Goal: Task Accomplishment & Management: Complete application form

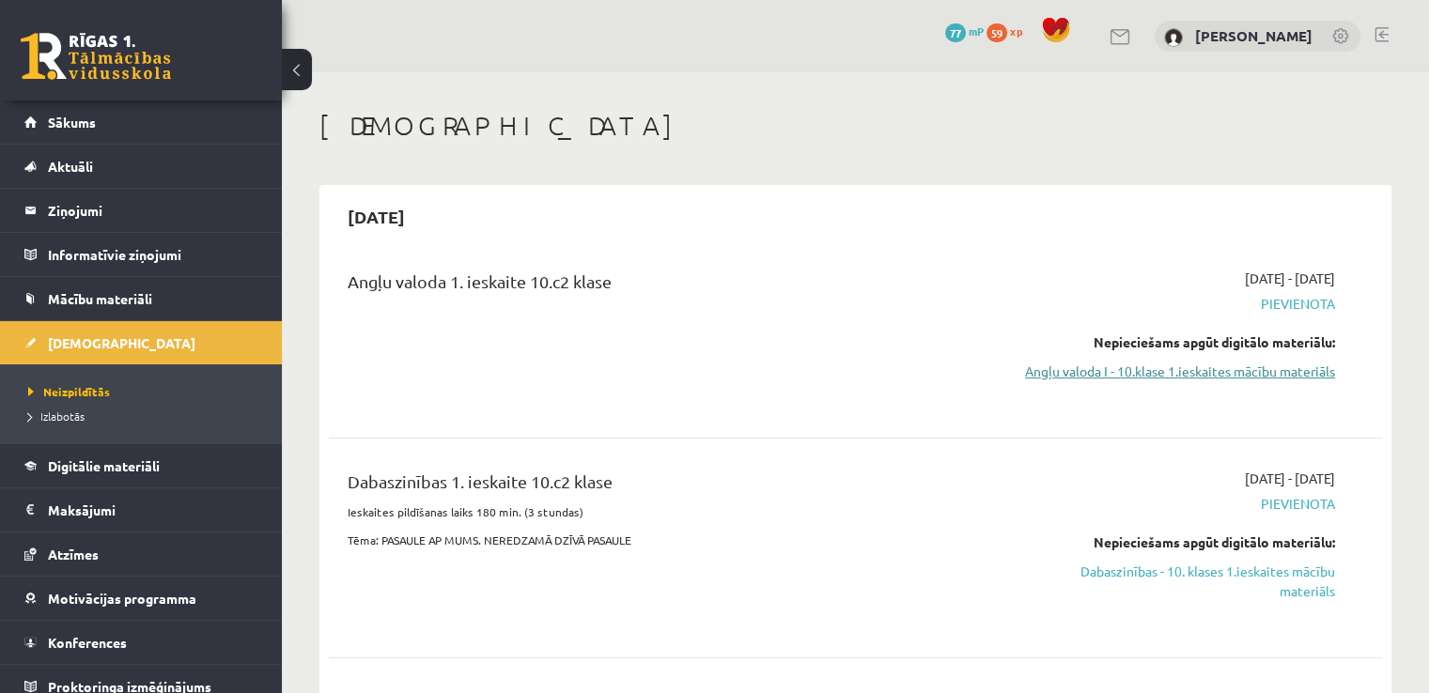
click at [1118, 382] on link "Angļu valoda I - 10.klase 1.ieskaites mācību materiāls" at bounding box center [1180, 372] width 310 height 20
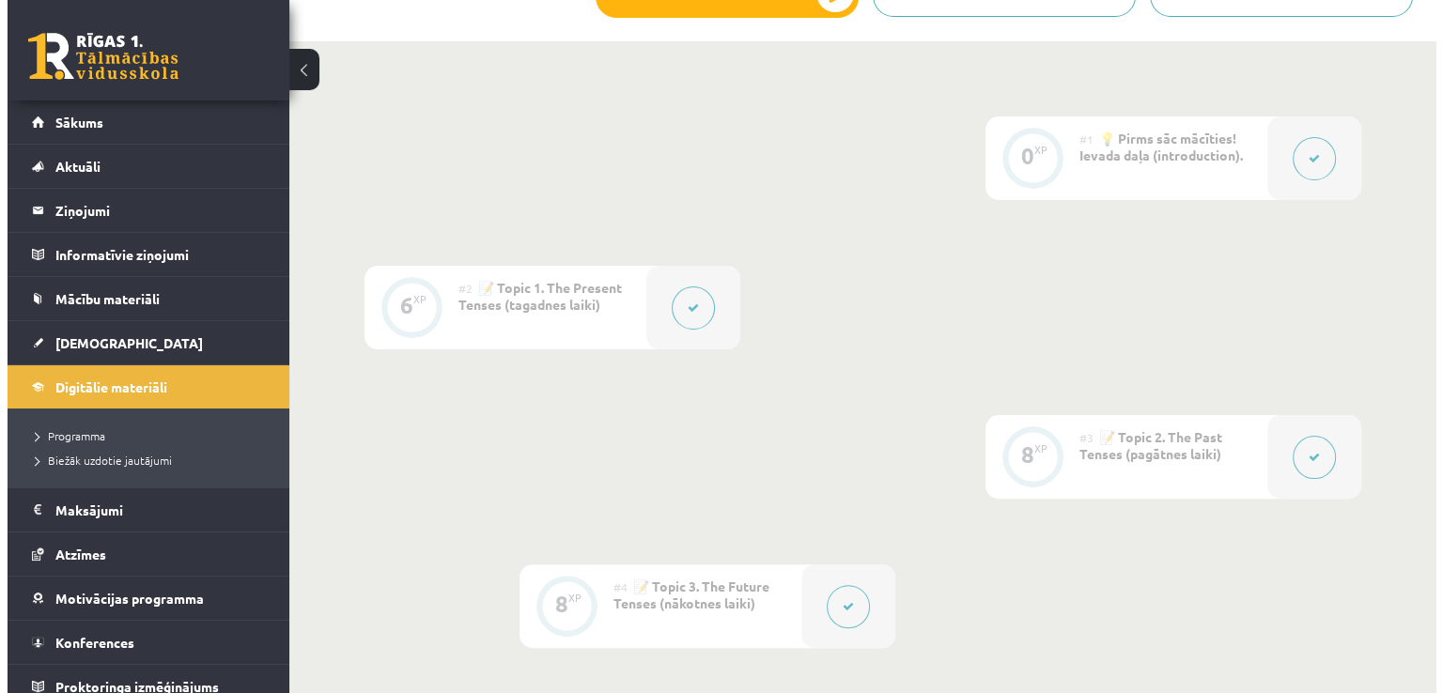
scroll to position [210, 0]
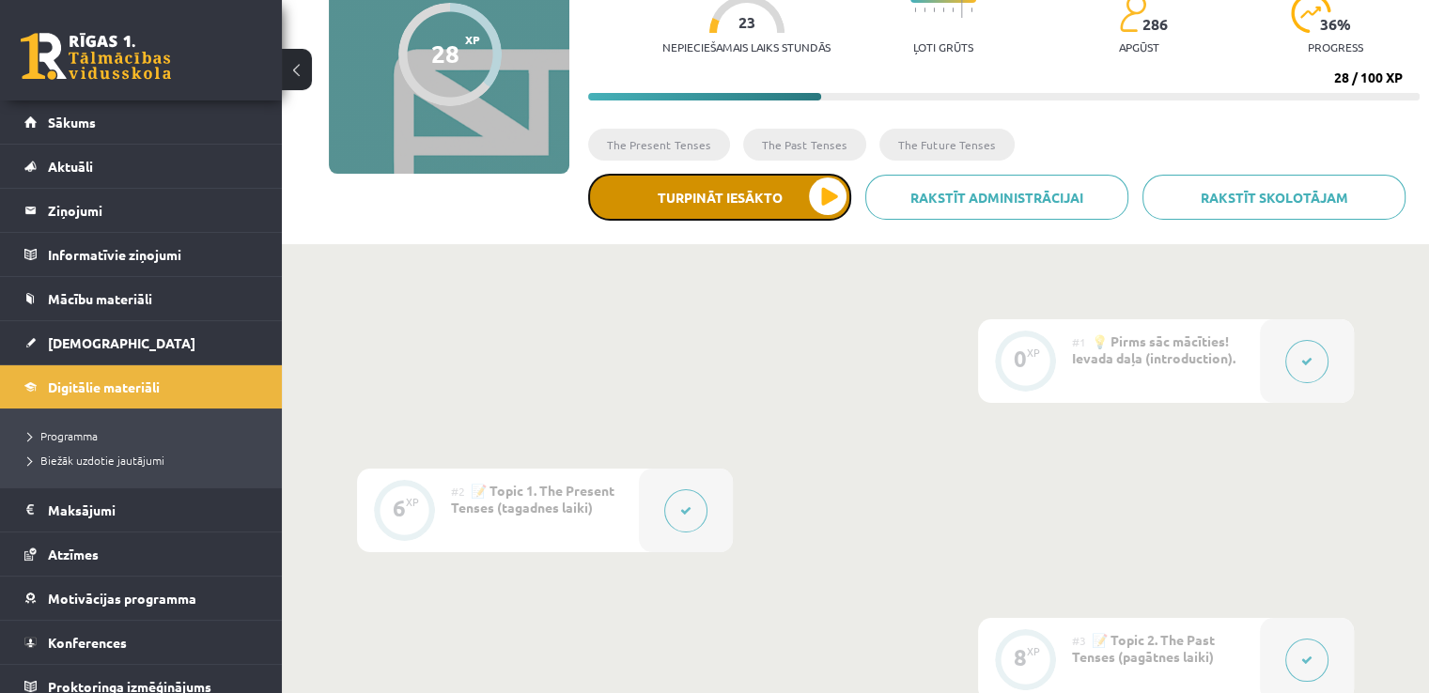
click at [733, 208] on button "Turpināt iesākto" at bounding box center [719, 197] width 263 height 47
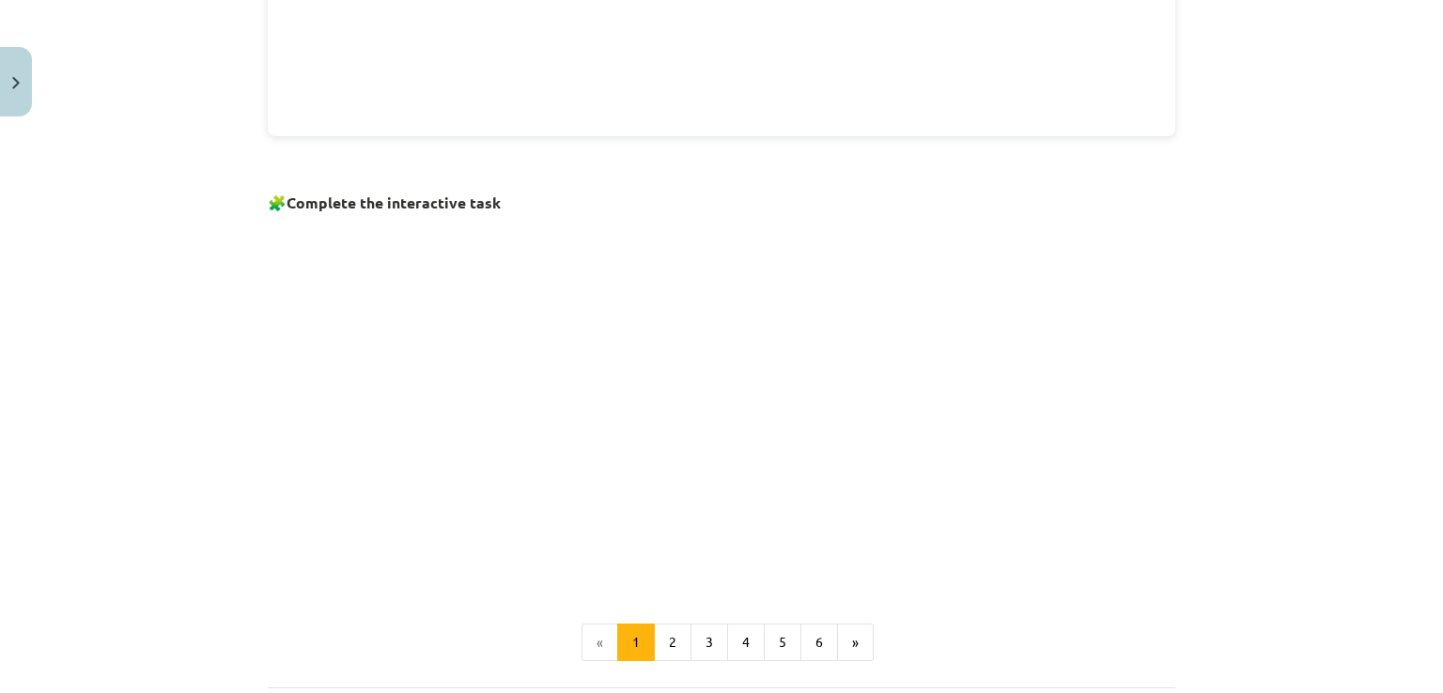
scroll to position [1138, 0]
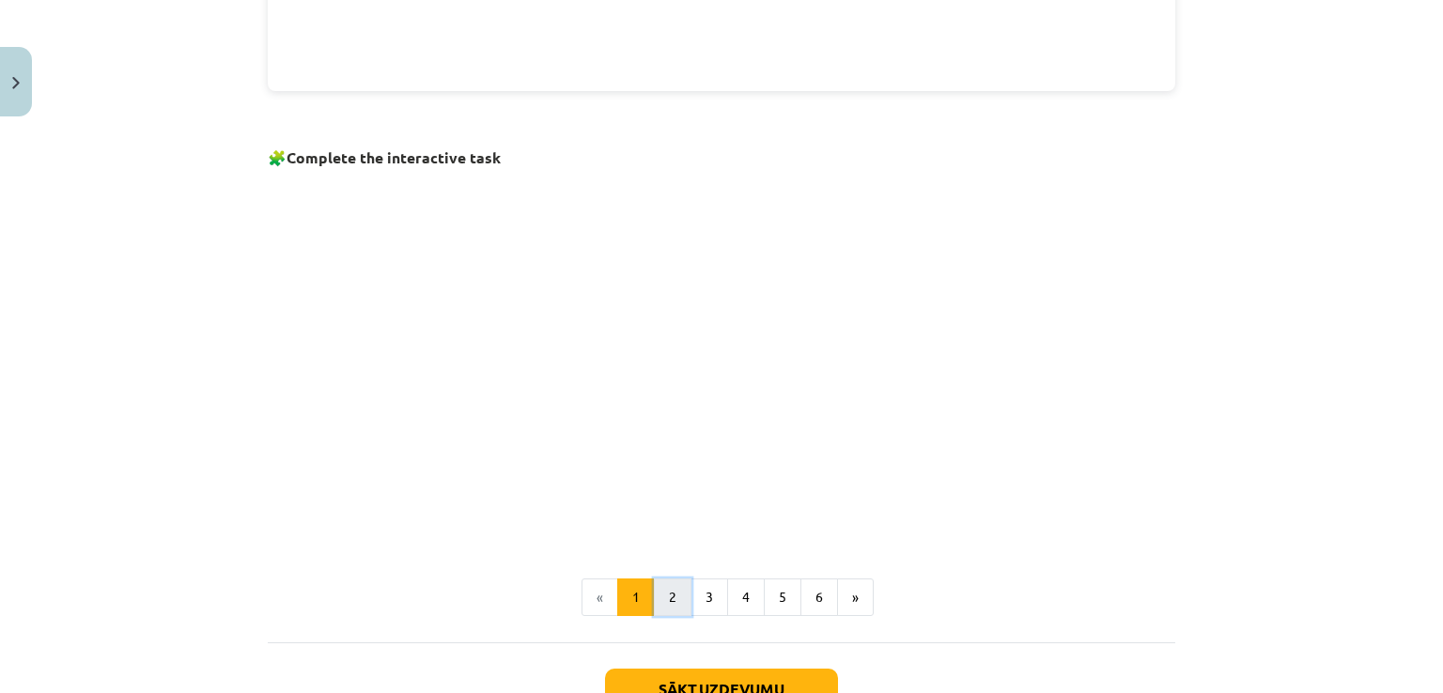
click at [663, 600] on button "2" at bounding box center [673, 598] width 38 height 38
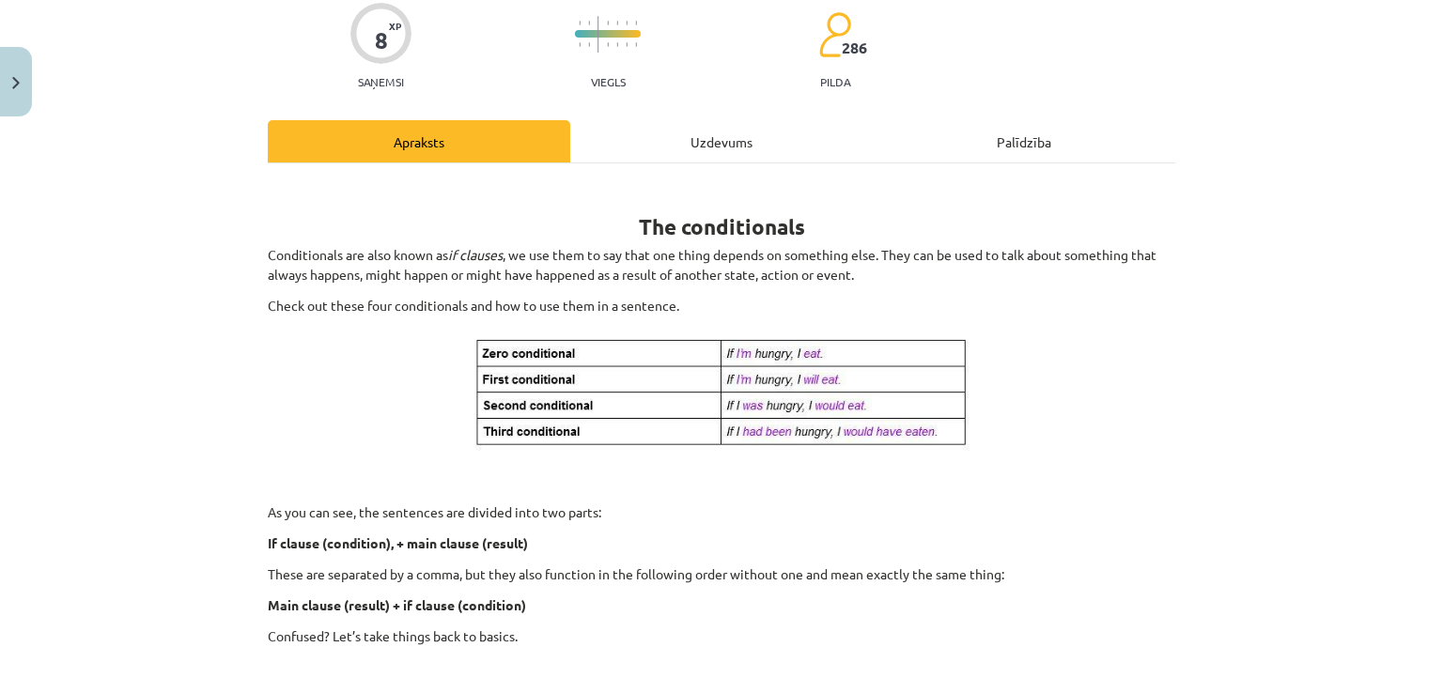
scroll to position [154, 0]
click at [729, 155] on div "Uzdevums" at bounding box center [721, 143] width 303 height 42
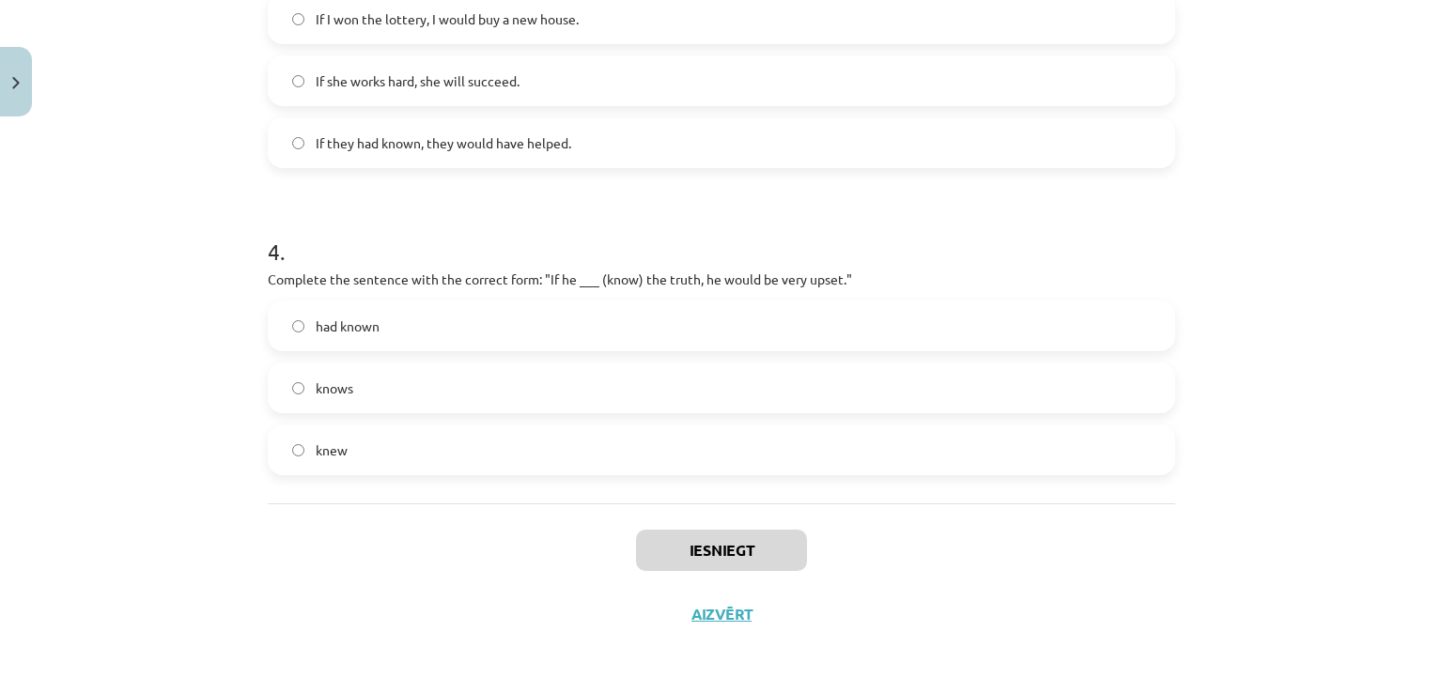
scroll to position [0, 0]
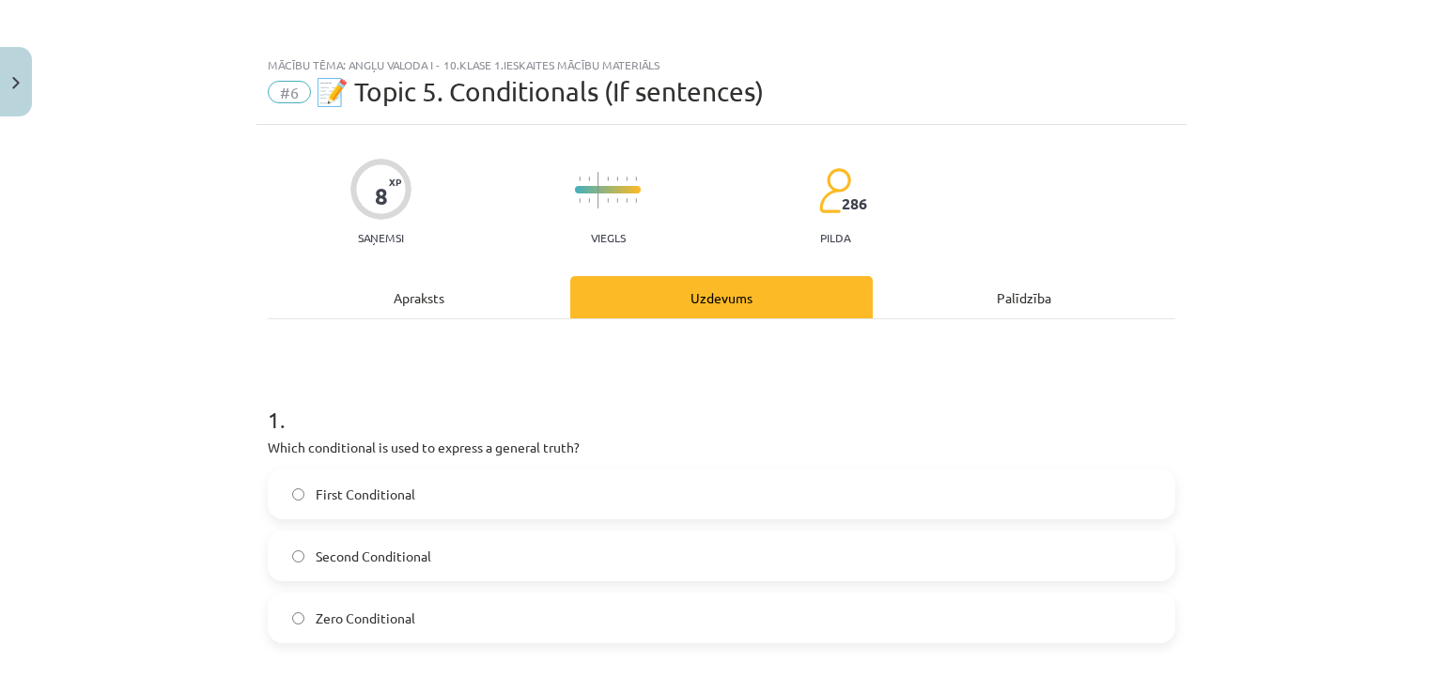
click at [447, 304] on div "Apraksts" at bounding box center [419, 297] width 303 height 42
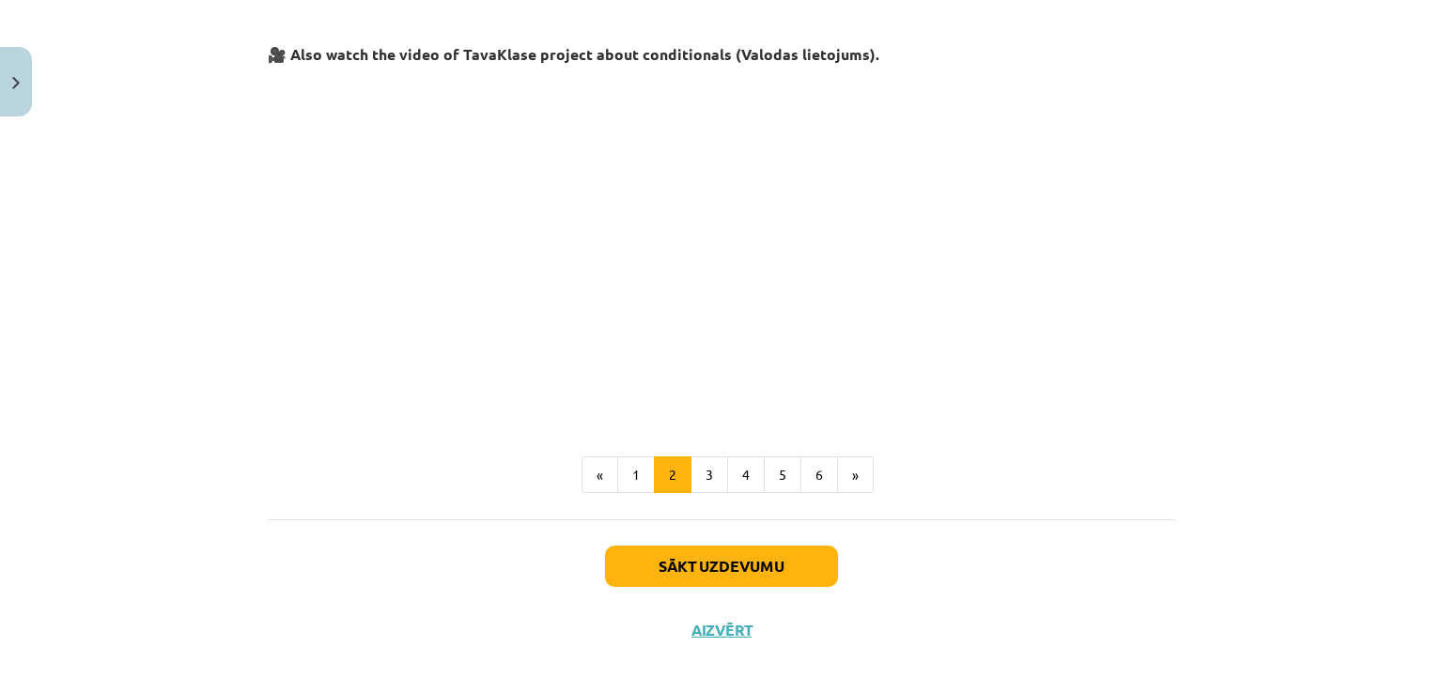
scroll to position [819, 0]
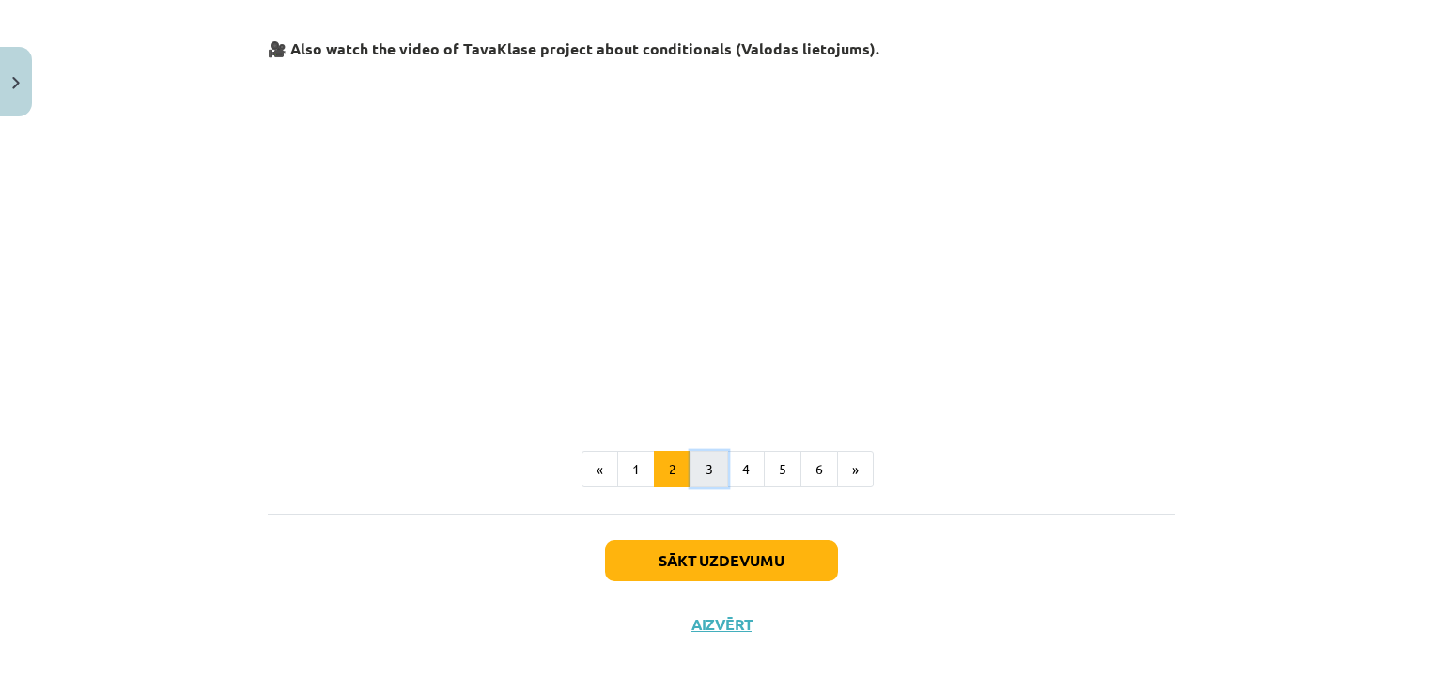
click at [708, 458] on button "3" at bounding box center [710, 470] width 38 height 38
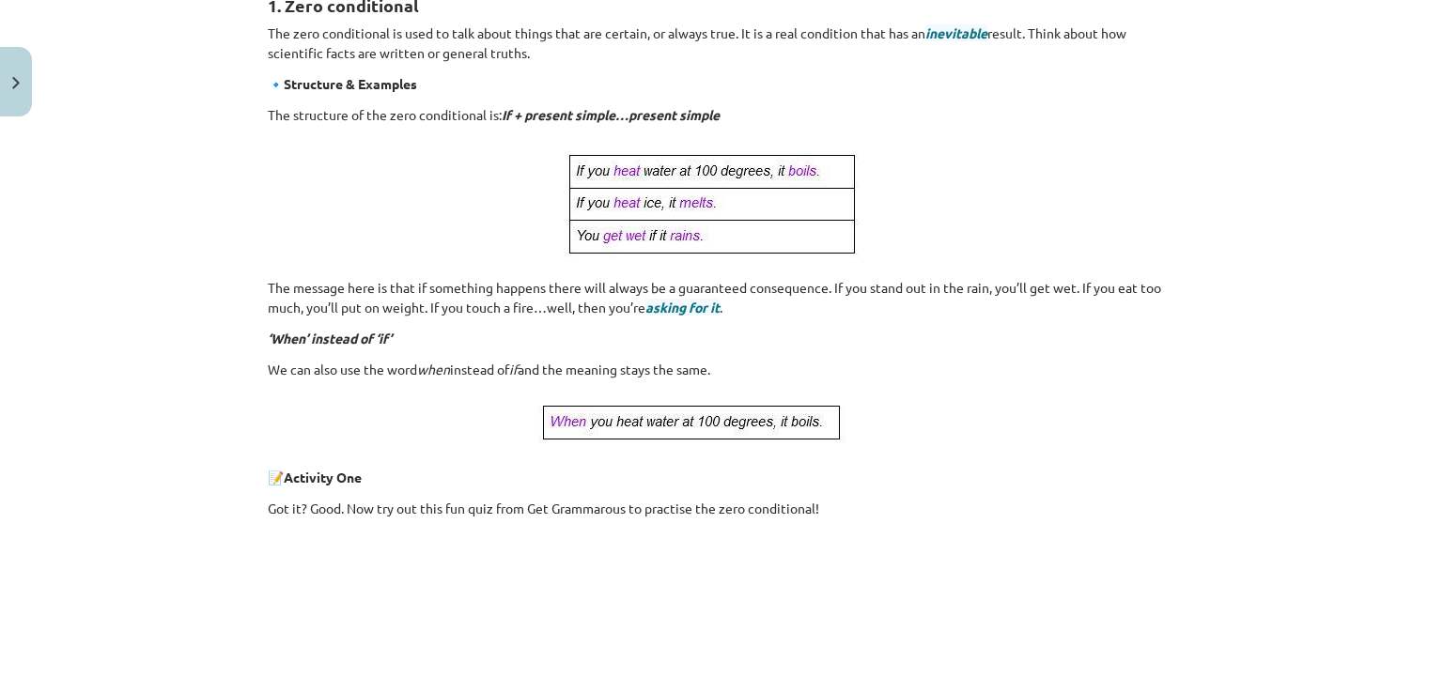
scroll to position [839, 0]
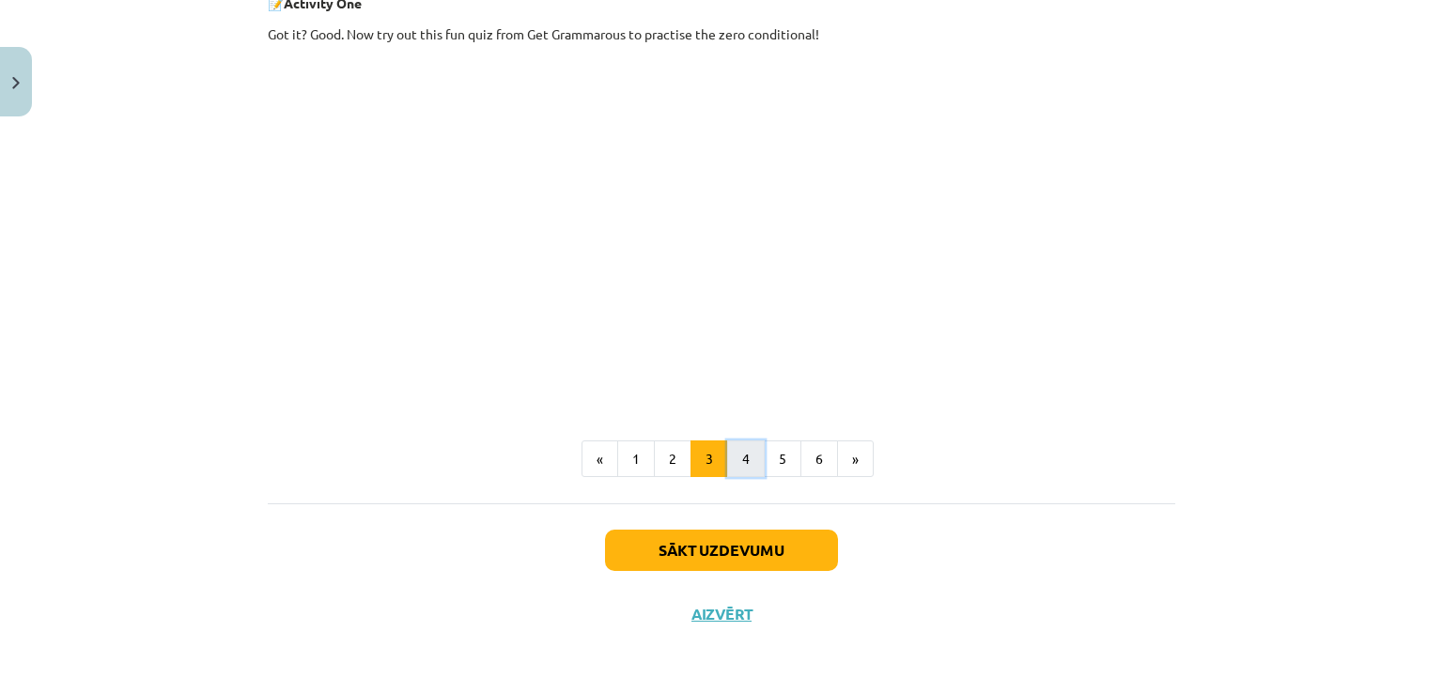
click at [737, 459] on button "4" at bounding box center [746, 460] width 38 height 38
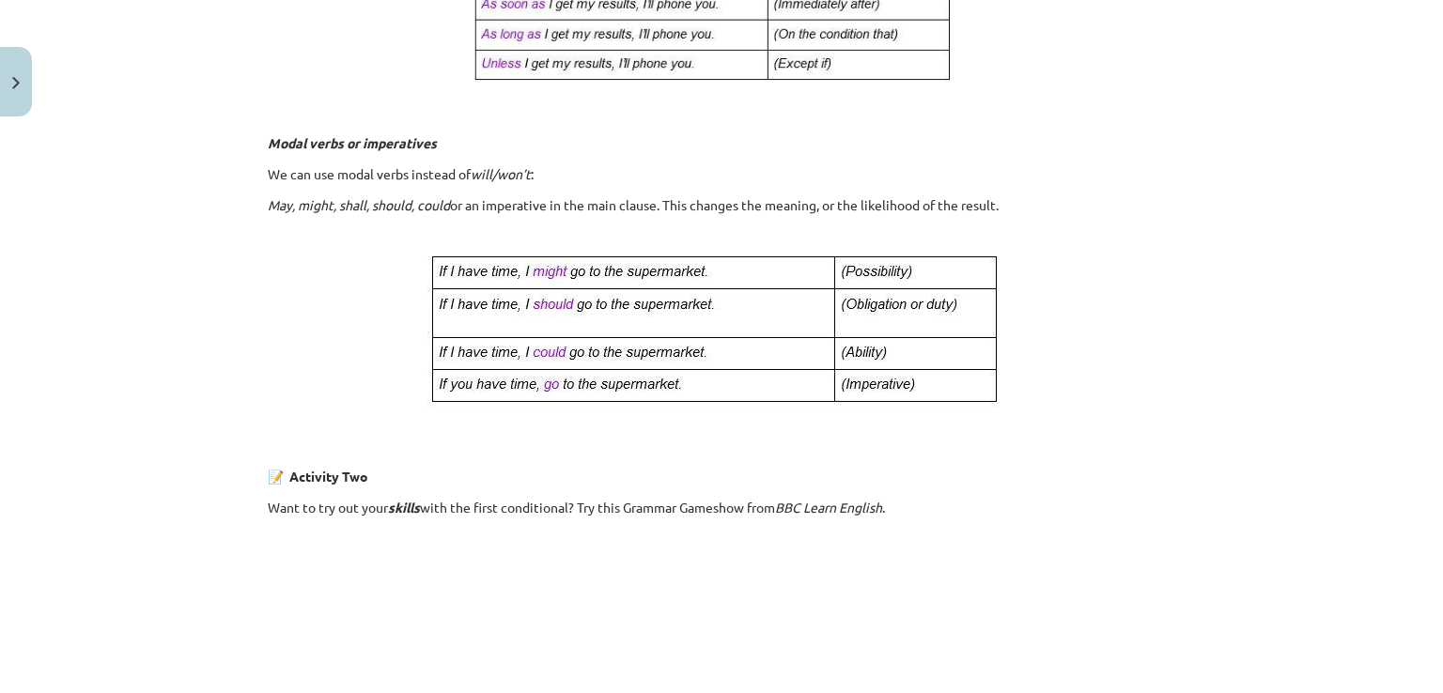
scroll to position [1254, 0]
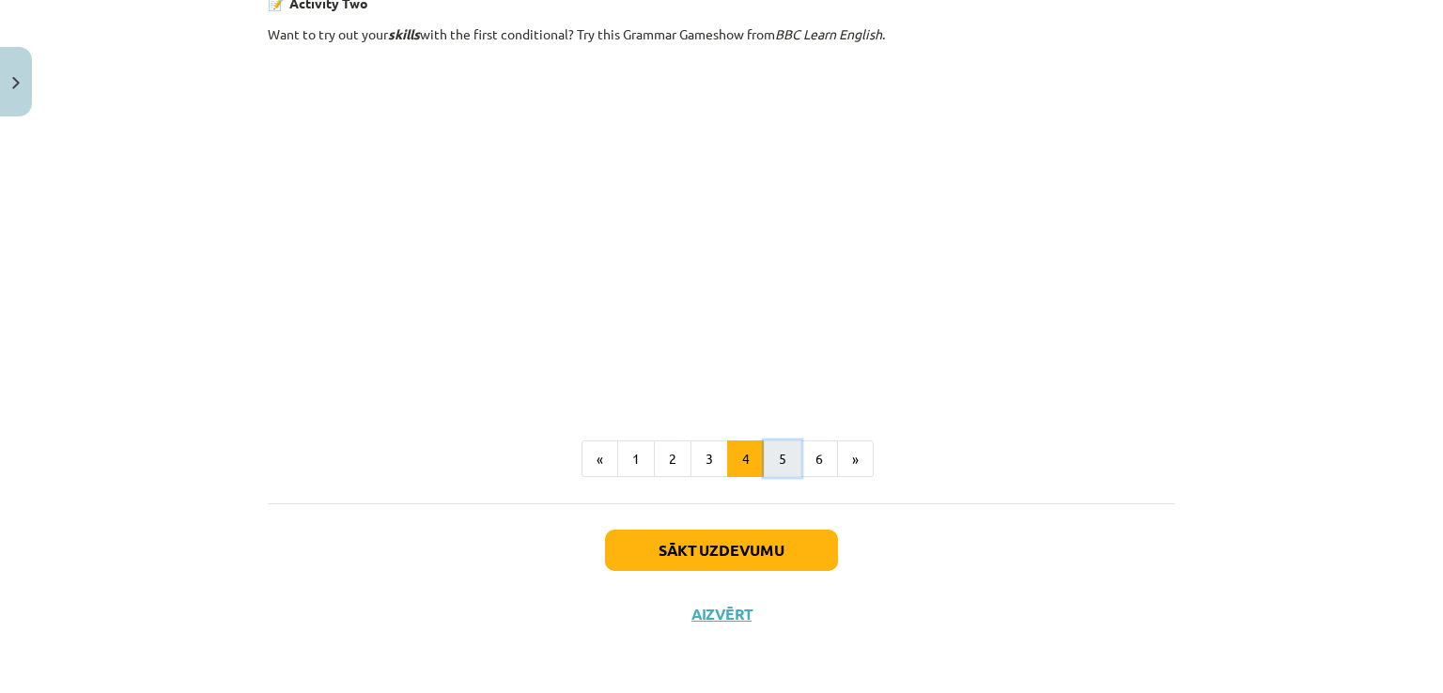
click at [774, 456] on button "5" at bounding box center [783, 460] width 38 height 38
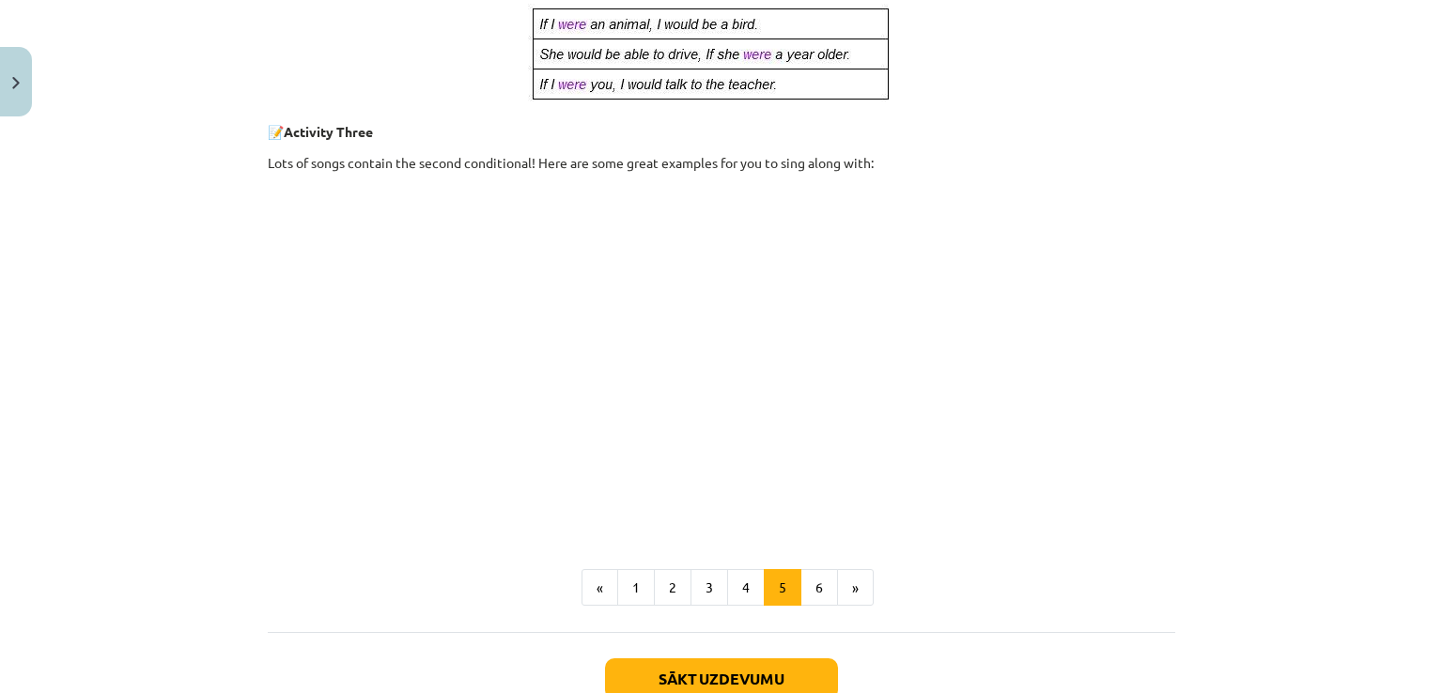
scroll to position [900, 0]
click at [814, 591] on button "6" at bounding box center [820, 589] width 38 height 38
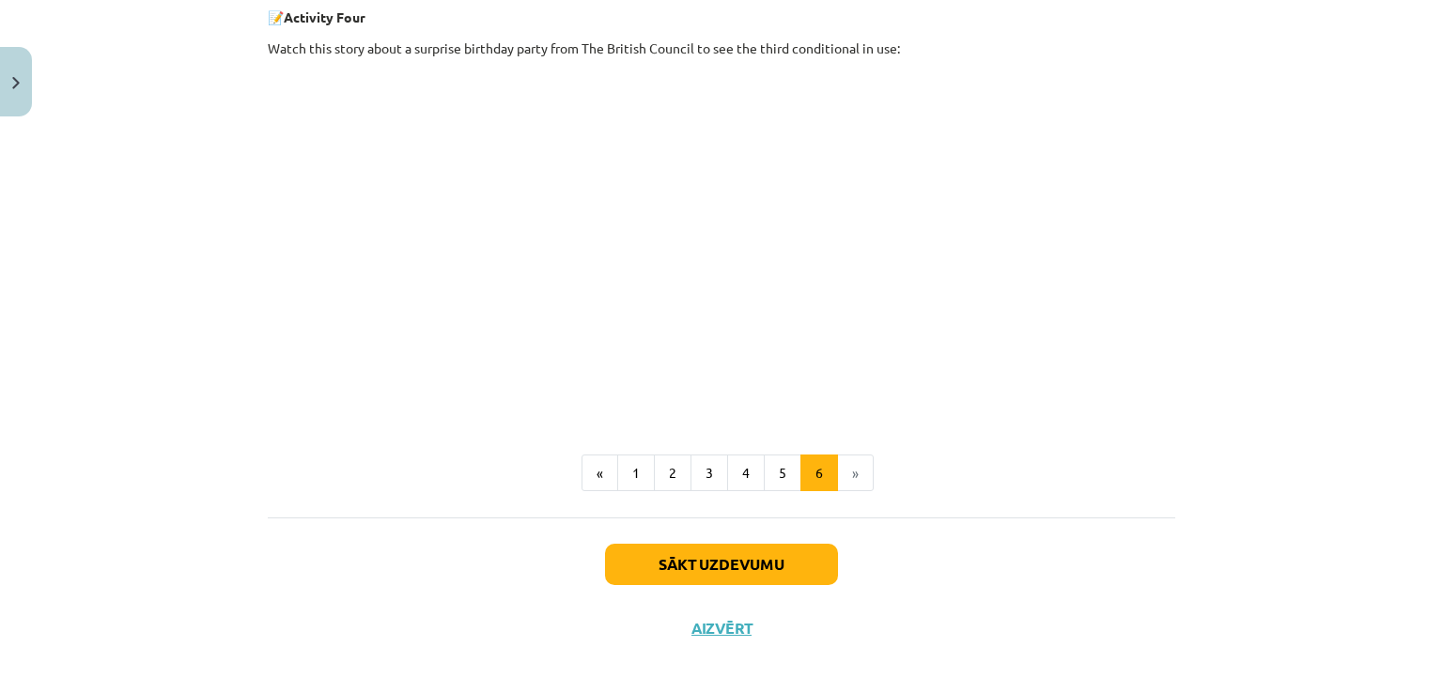
scroll to position [776, 0]
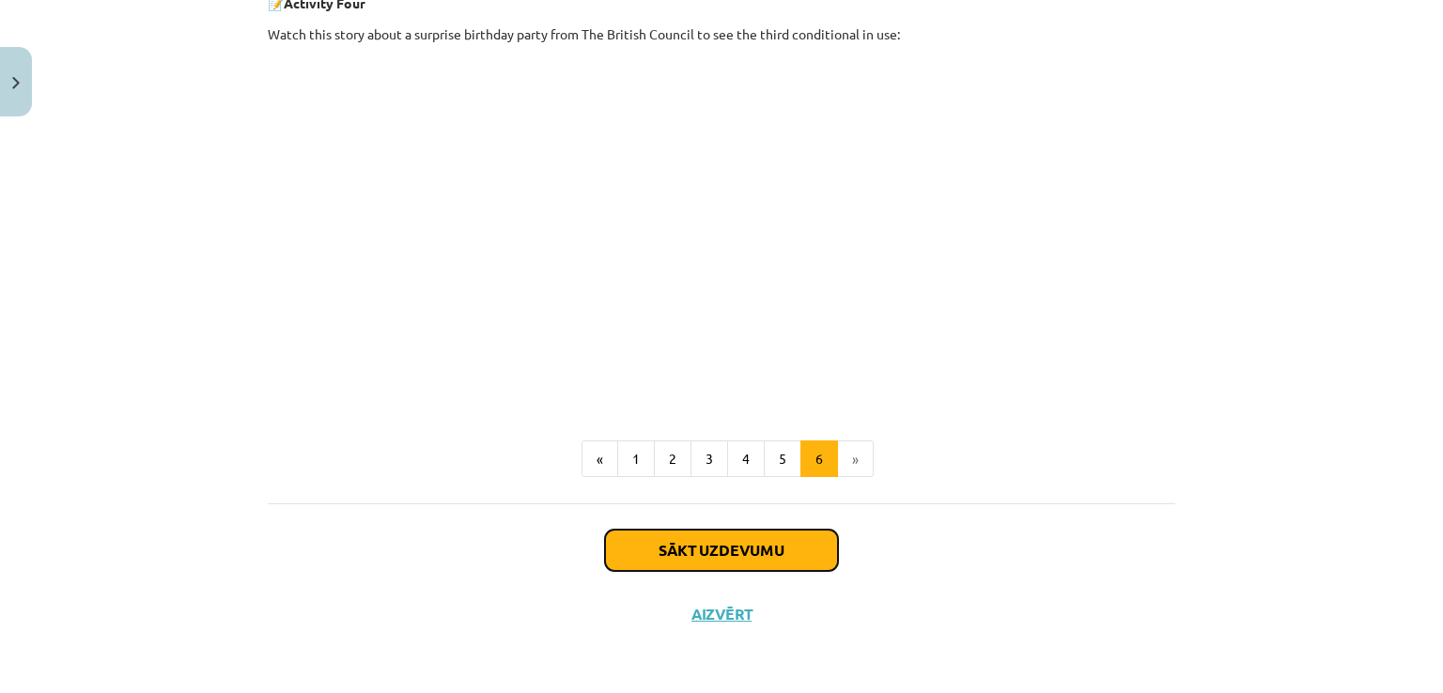
click at [767, 550] on button "Sākt uzdevumu" at bounding box center [721, 550] width 233 height 41
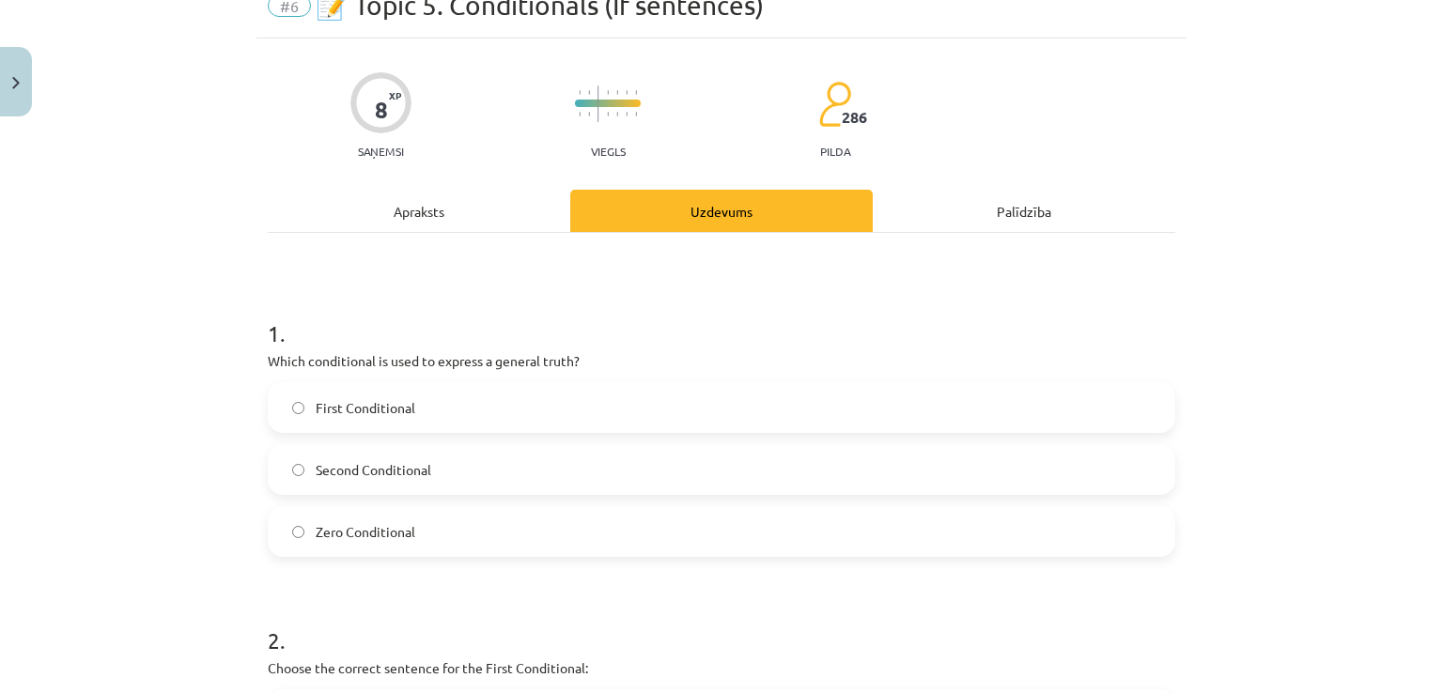
scroll to position [47, 0]
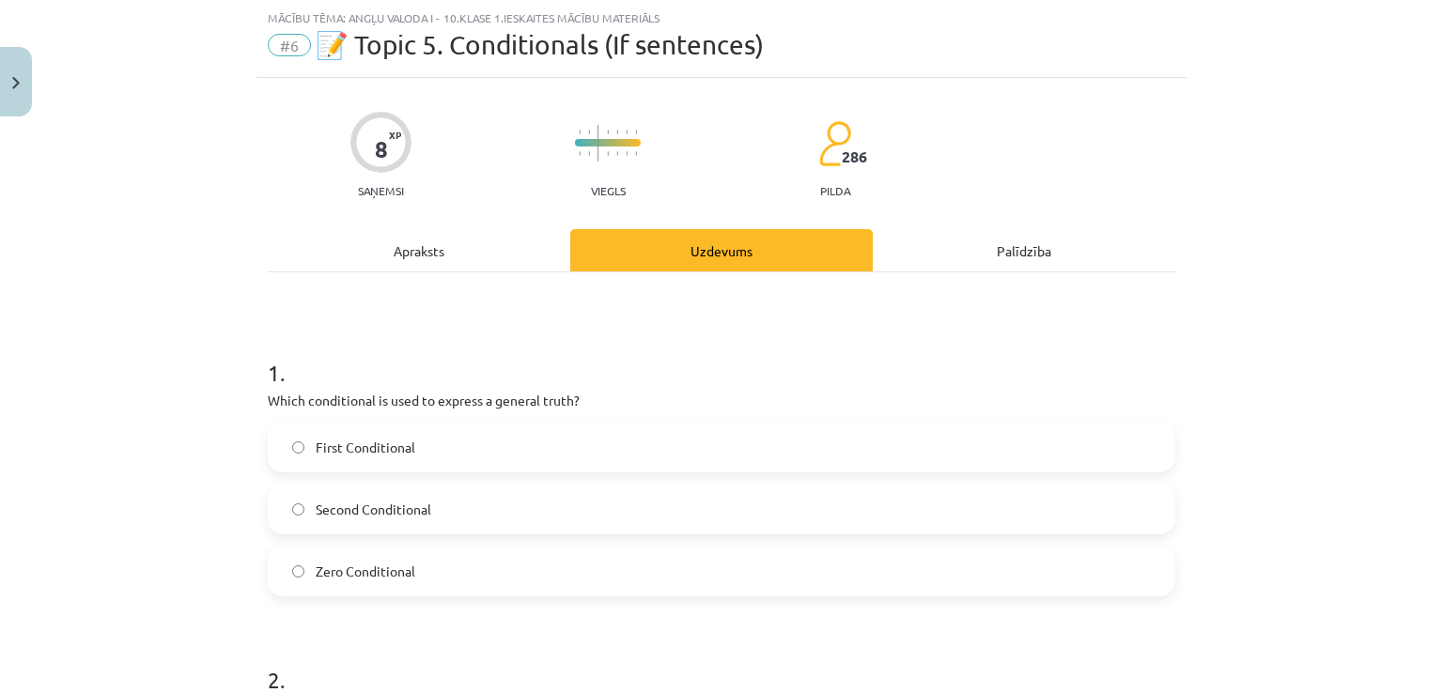
click at [788, 444] on label "First Conditional" at bounding box center [722, 447] width 904 height 47
click at [549, 568] on label "Zero Conditional" at bounding box center [722, 571] width 904 height 47
click at [1308, 283] on div "Mācību tēma: Angļu valoda i - 10.[PERSON_NAME] 1.ieskaites mācību materiāls #6 …" at bounding box center [721, 346] width 1443 height 693
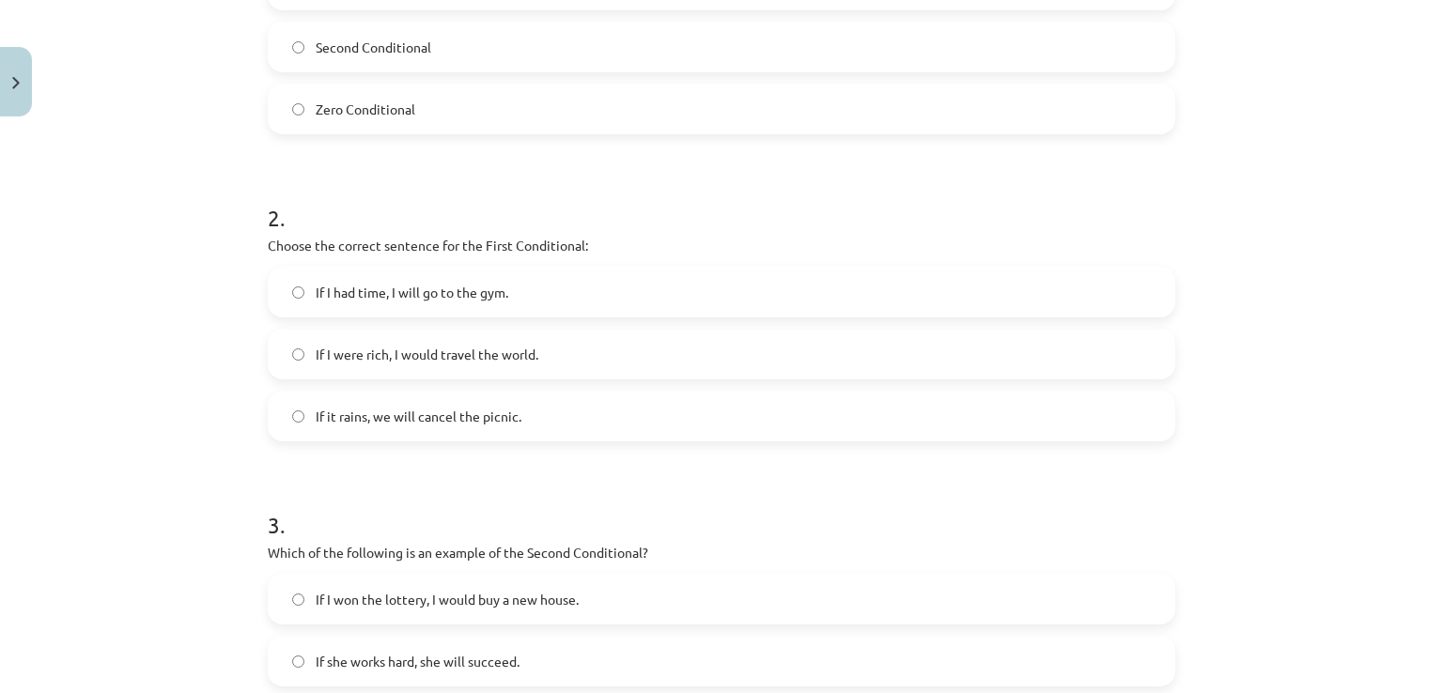
scroll to position [525, 0]
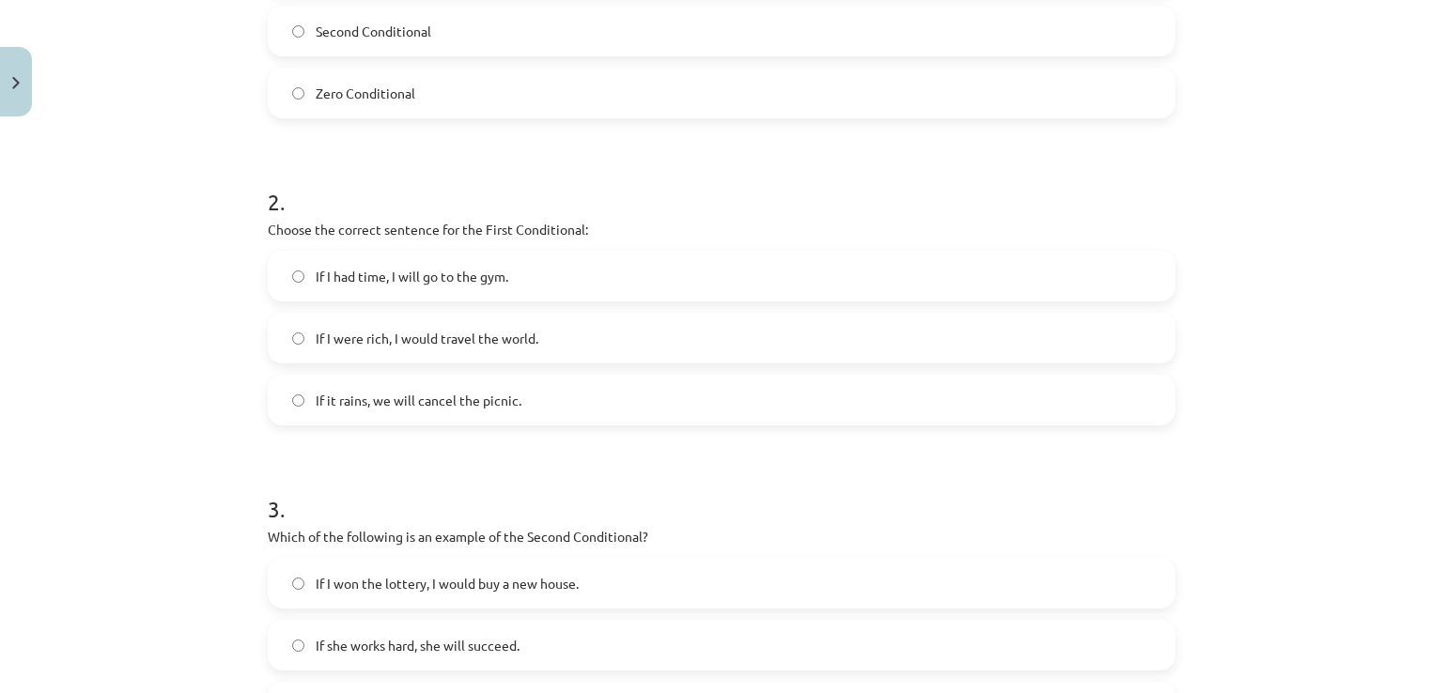
click at [391, 273] on span "If I had time, I will go to the gym." at bounding box center [412, 277] width 193 height 20
click at [611, 391] on label "If it rains, we will cancel the picnic." at bounding box center [722, 400] width 904 height 47
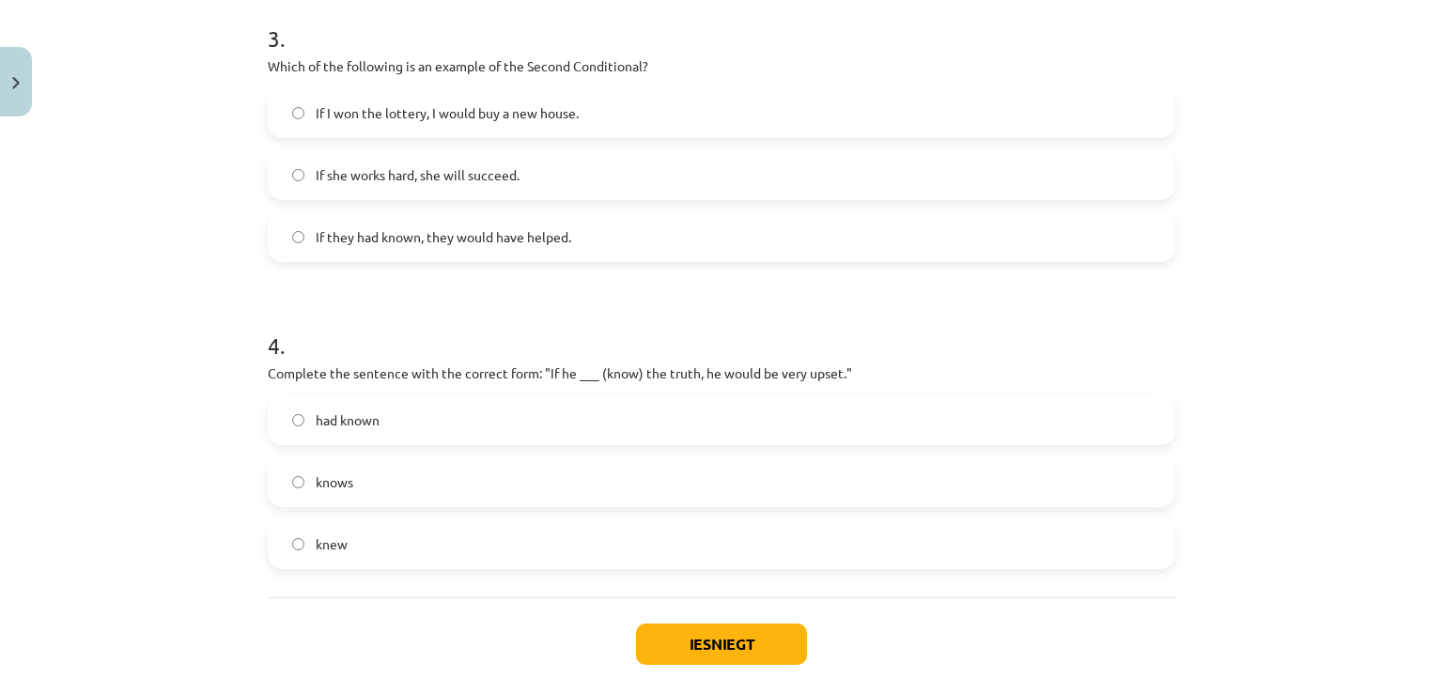
scroll to position [977, 0]
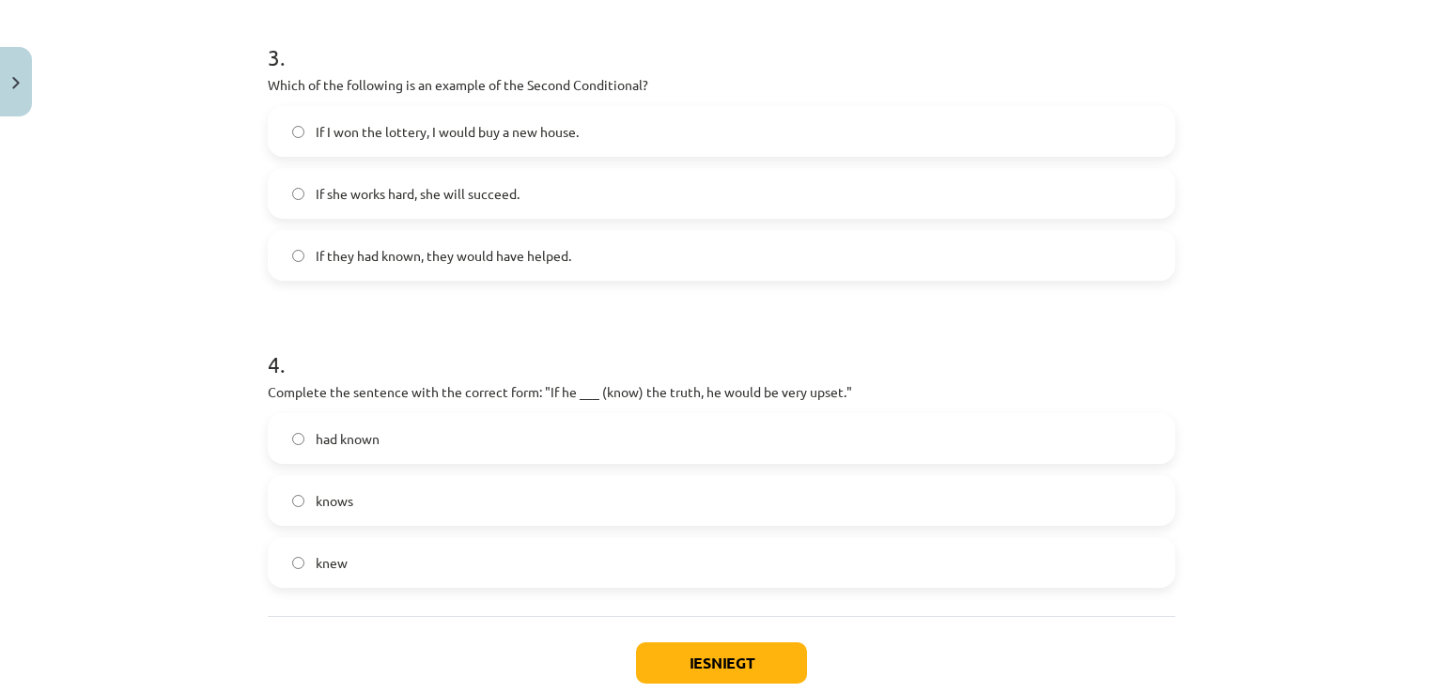
click at [490, 200] on span "If she works hard, she will succeed." at bounding box center [418, 194] width 204 height 20
click at [547, 446] on label "had known" at bounding box center [722, 438] width 904 height 47
click at [758, 660] on button "Iesniegt" at bounding box center [721, 663] width 171 height 41
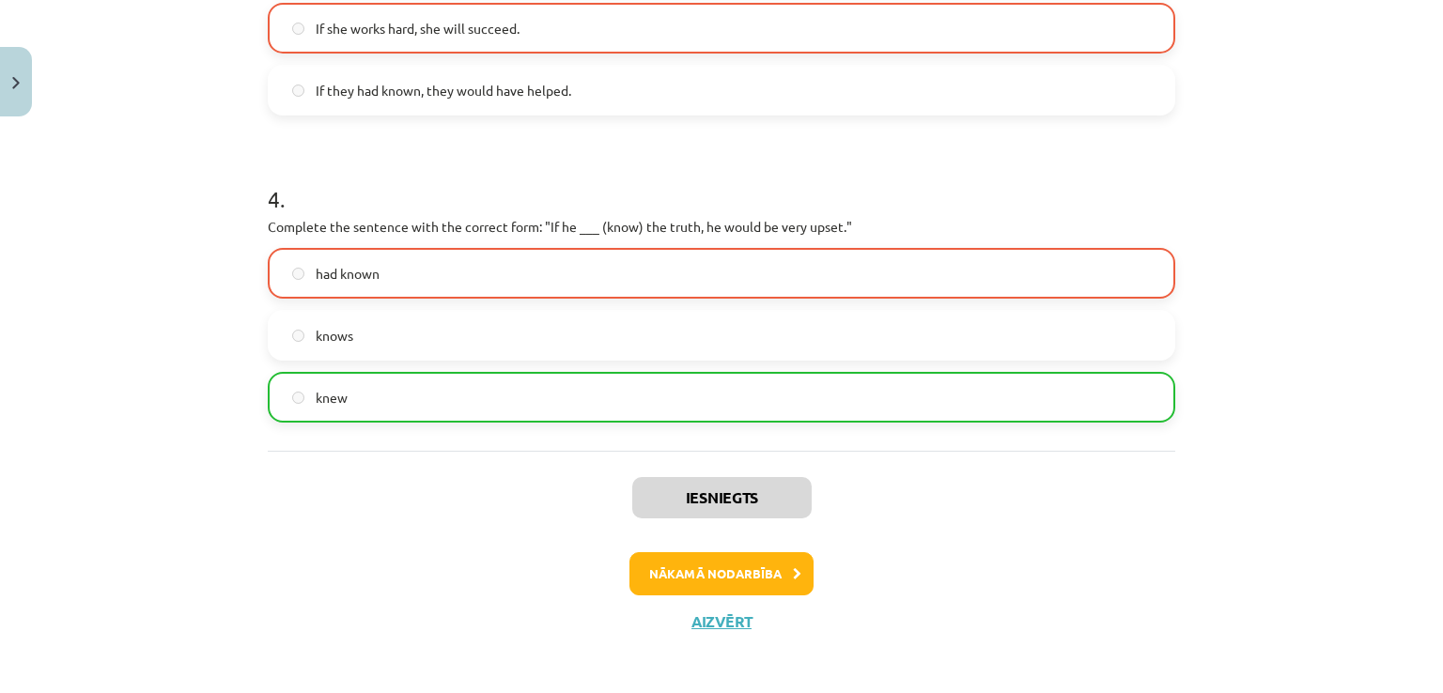
scroll to position [1149, 0]
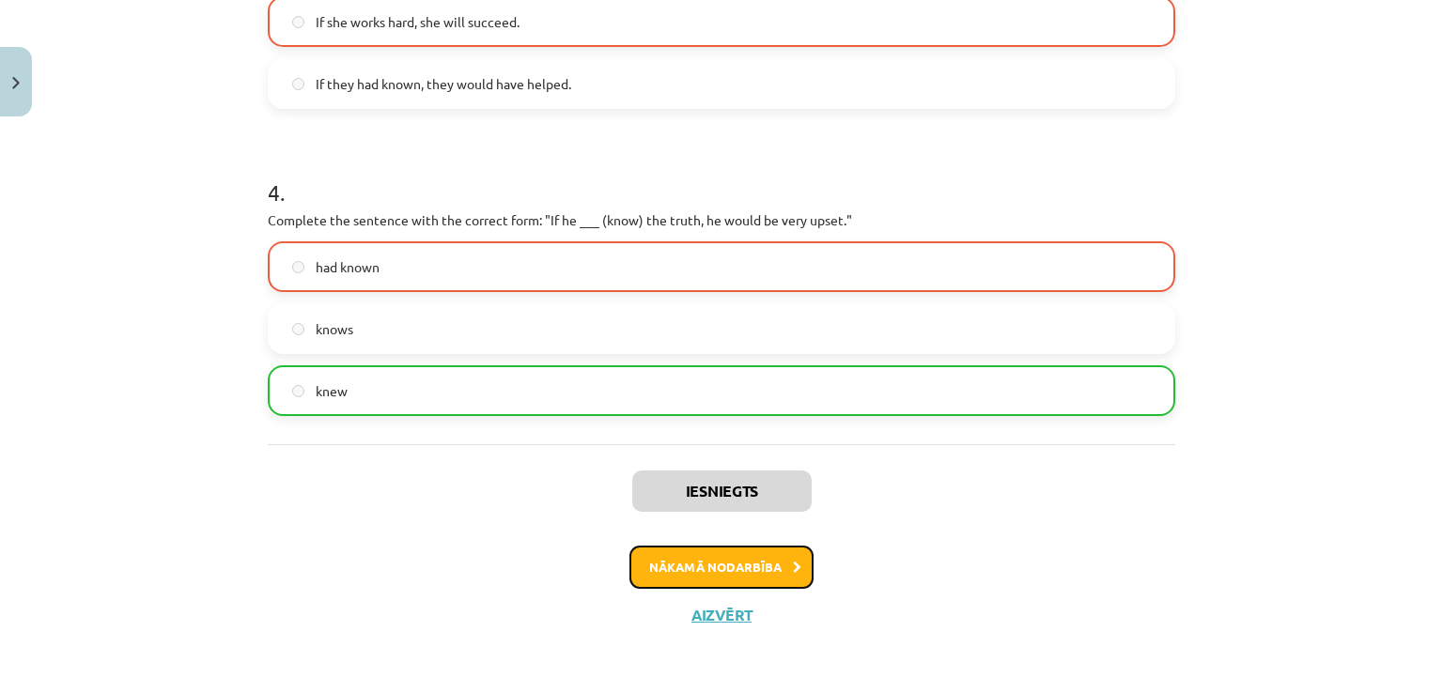
click at [750, 568] on button "Nākamā nodarbība" at bounding box center [722, 567] width 184 height 43
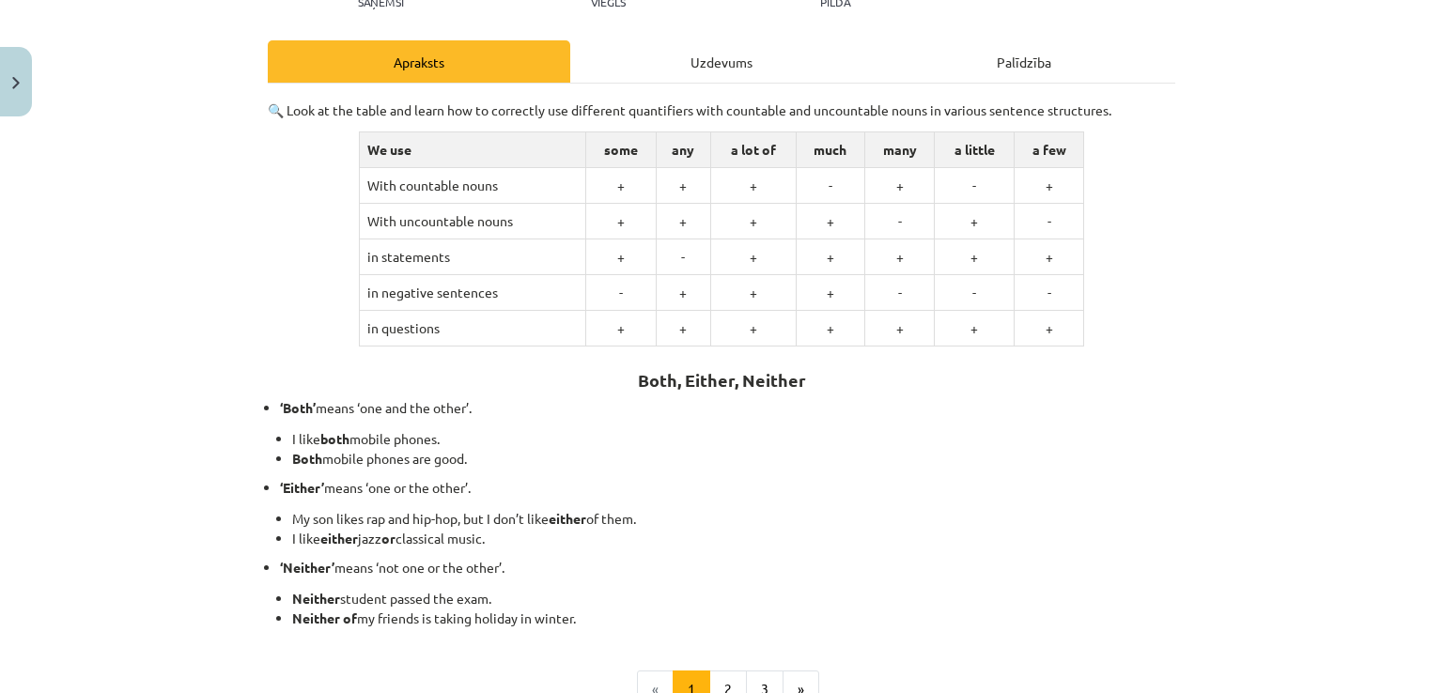
scroll to position [242, 0]
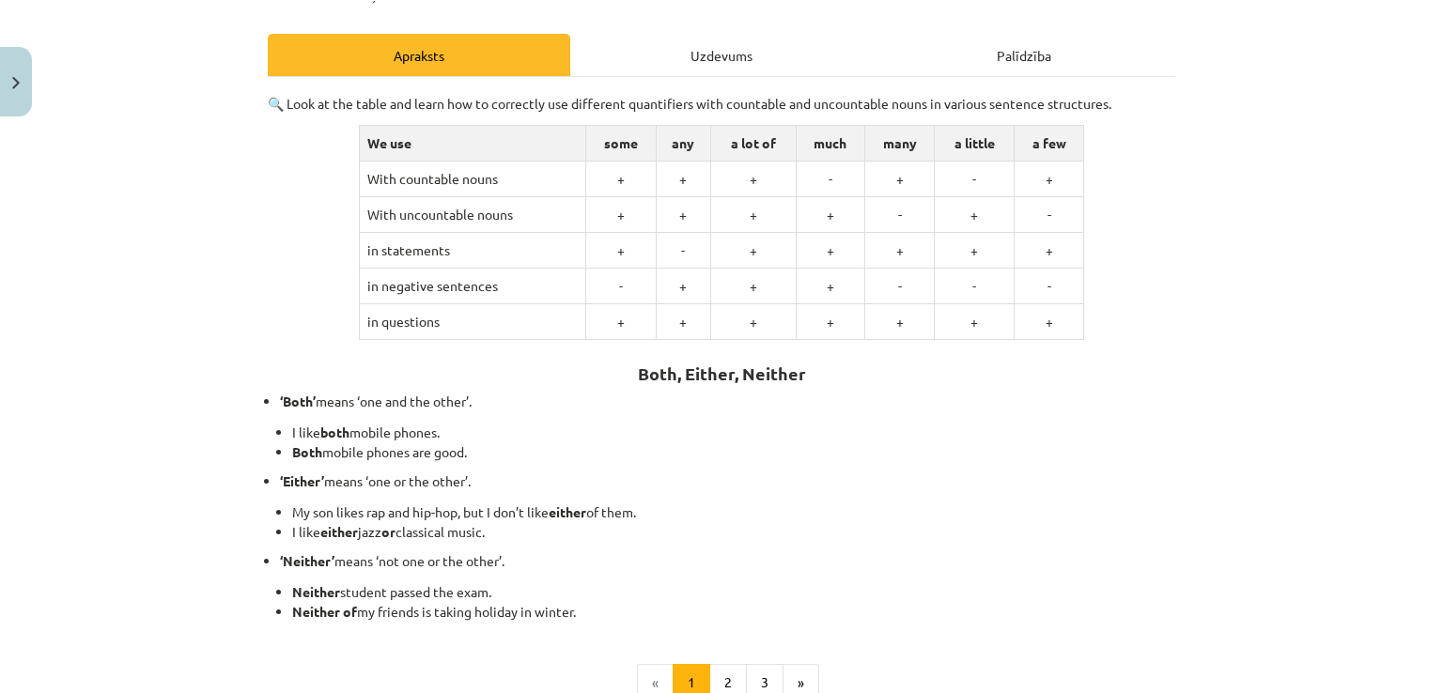
click at [735, 60] on div "Uzdevums" at bounding box center [721, 55] width 303 height 42
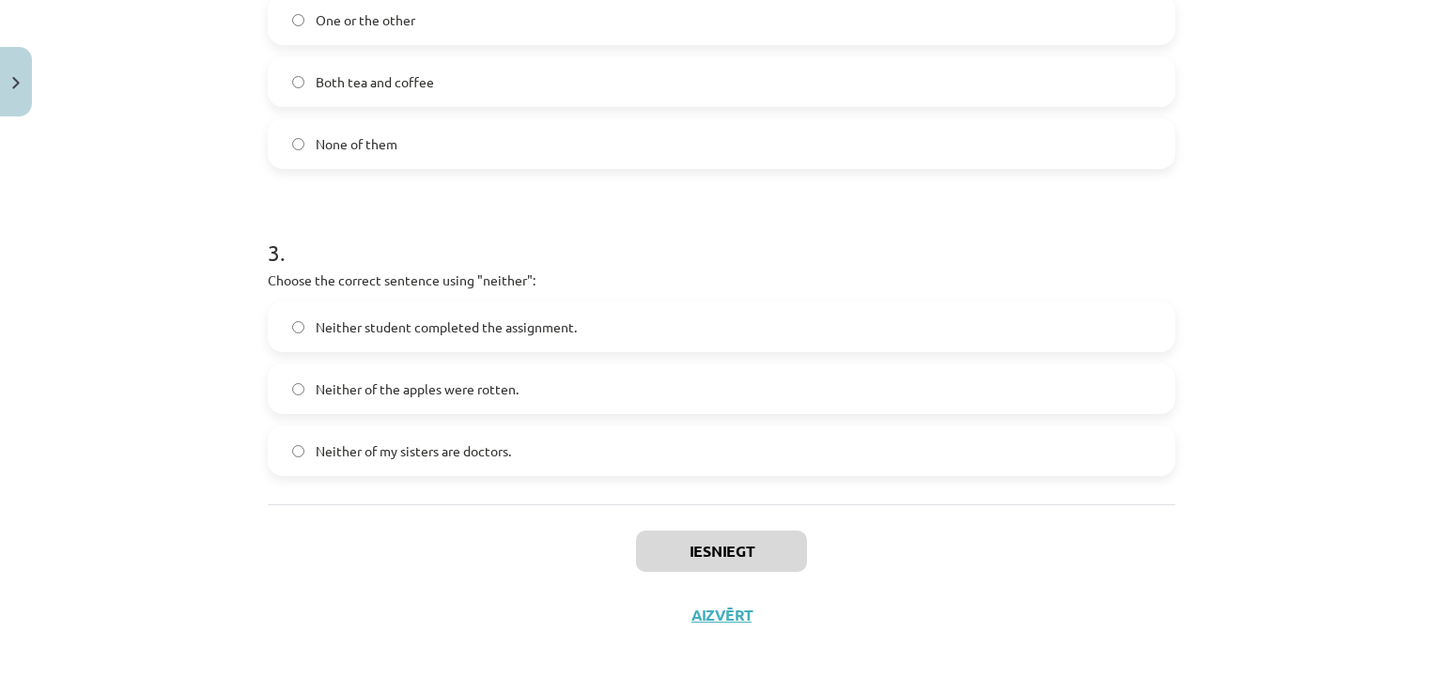
scroll to position [0, 0]
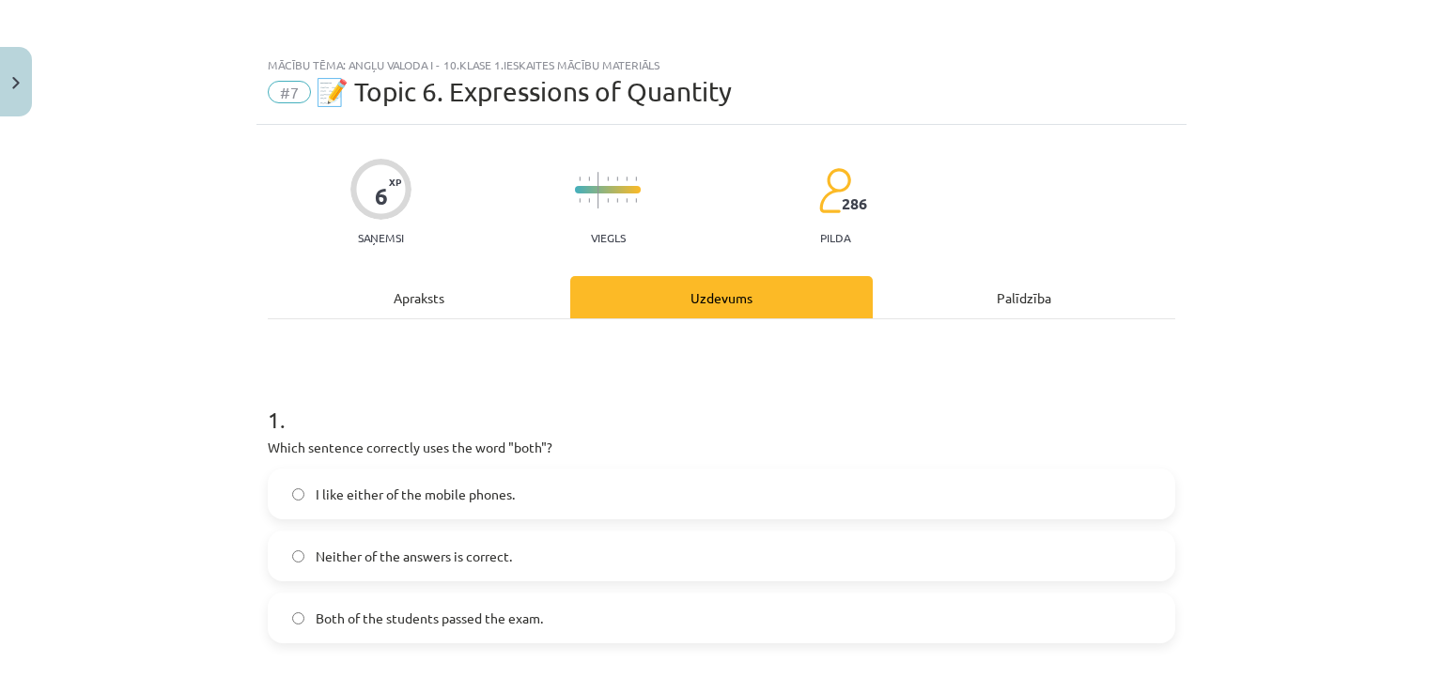
click at [333, 314] on div "Apraksts" at bounding box center [419, 297] width 303 height 42
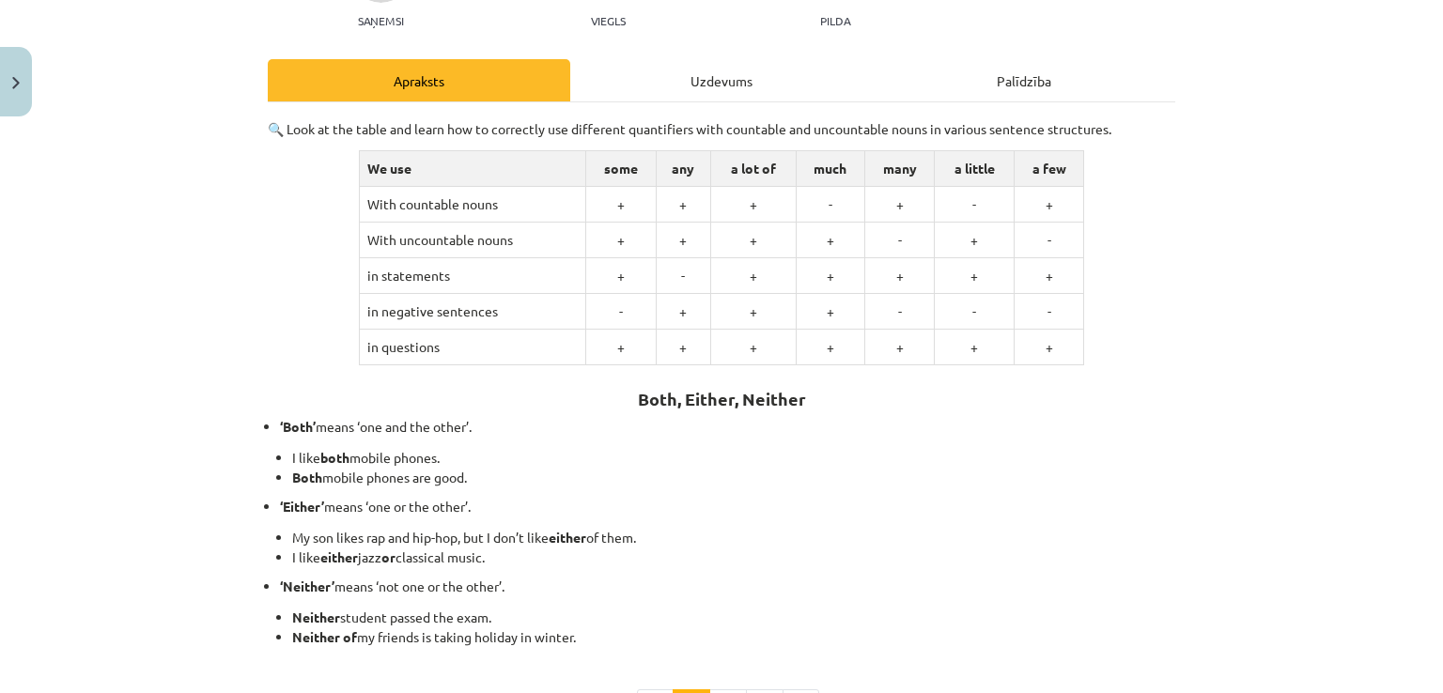
scroll to position [236, 0]
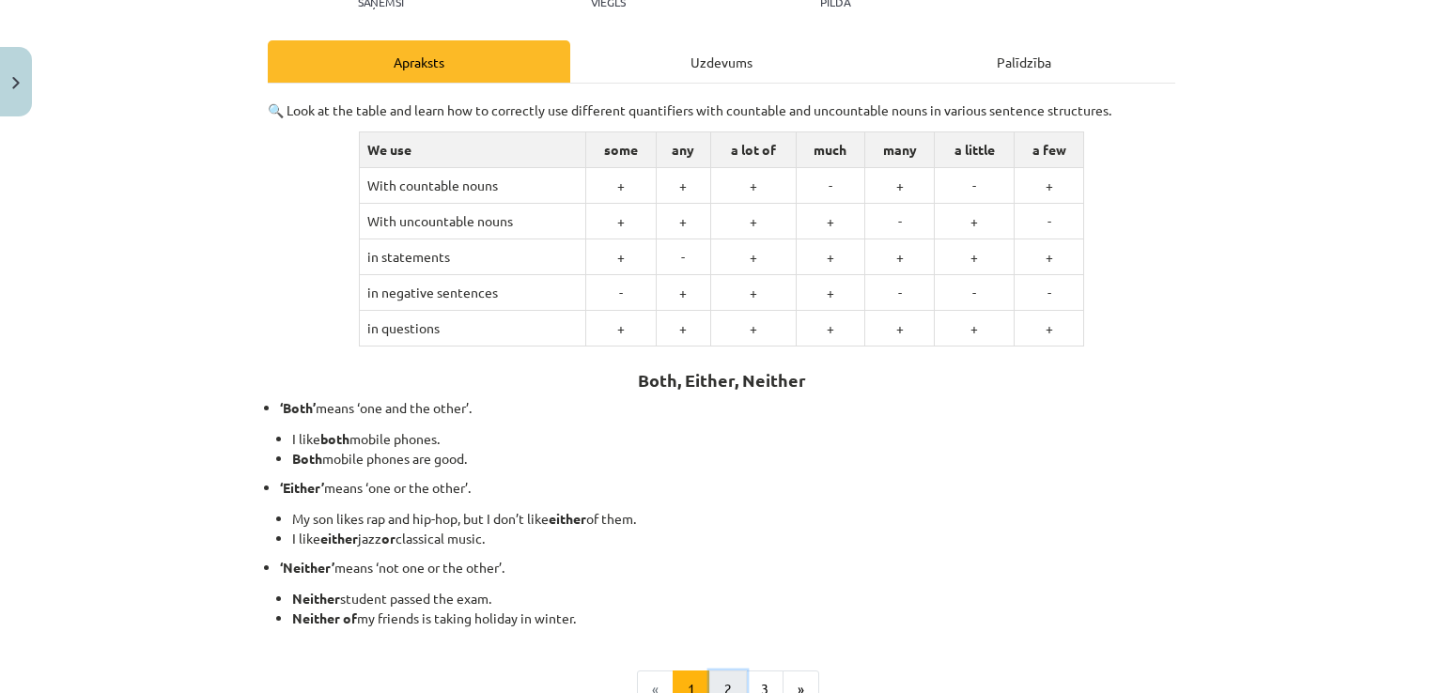
click at [718, 685] on button "2" at bounding box center [728, 690] width 38 height 38
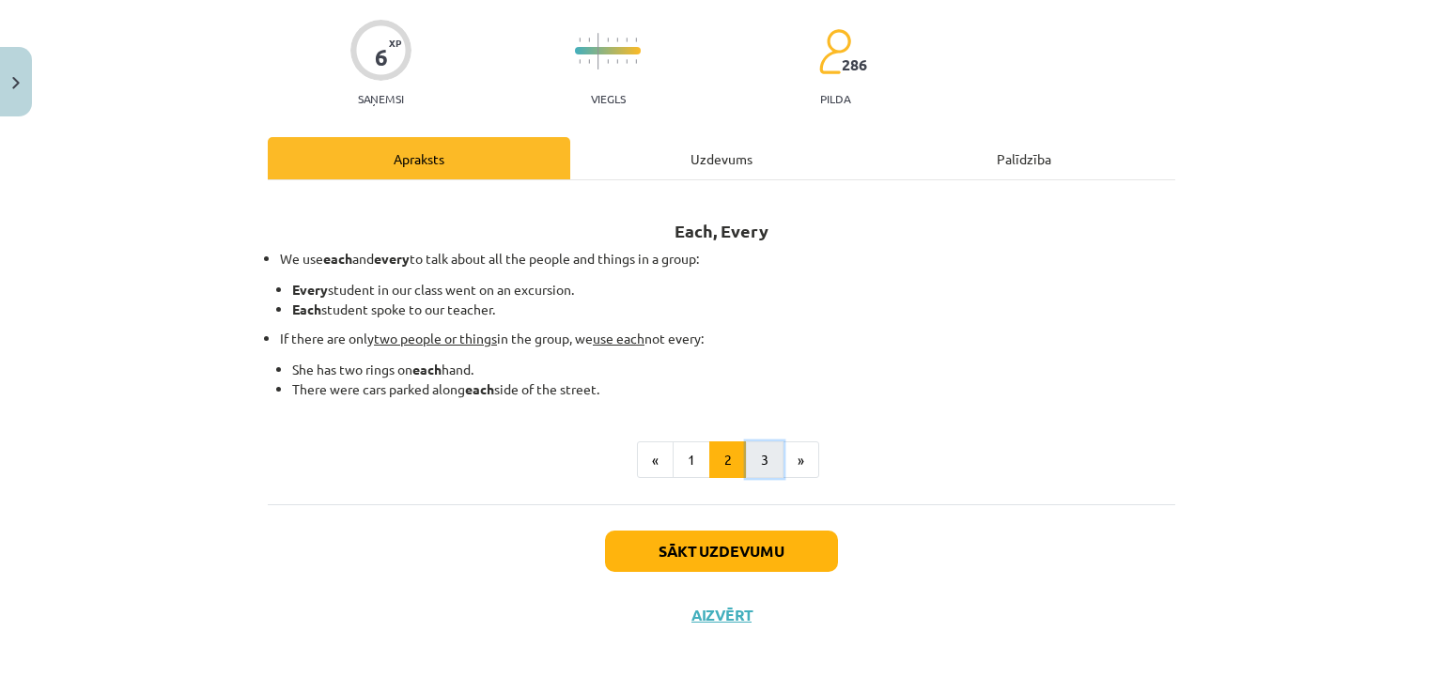
click at [754, 467] on button "3" at bounding box center [765, 461] width 38 height 38
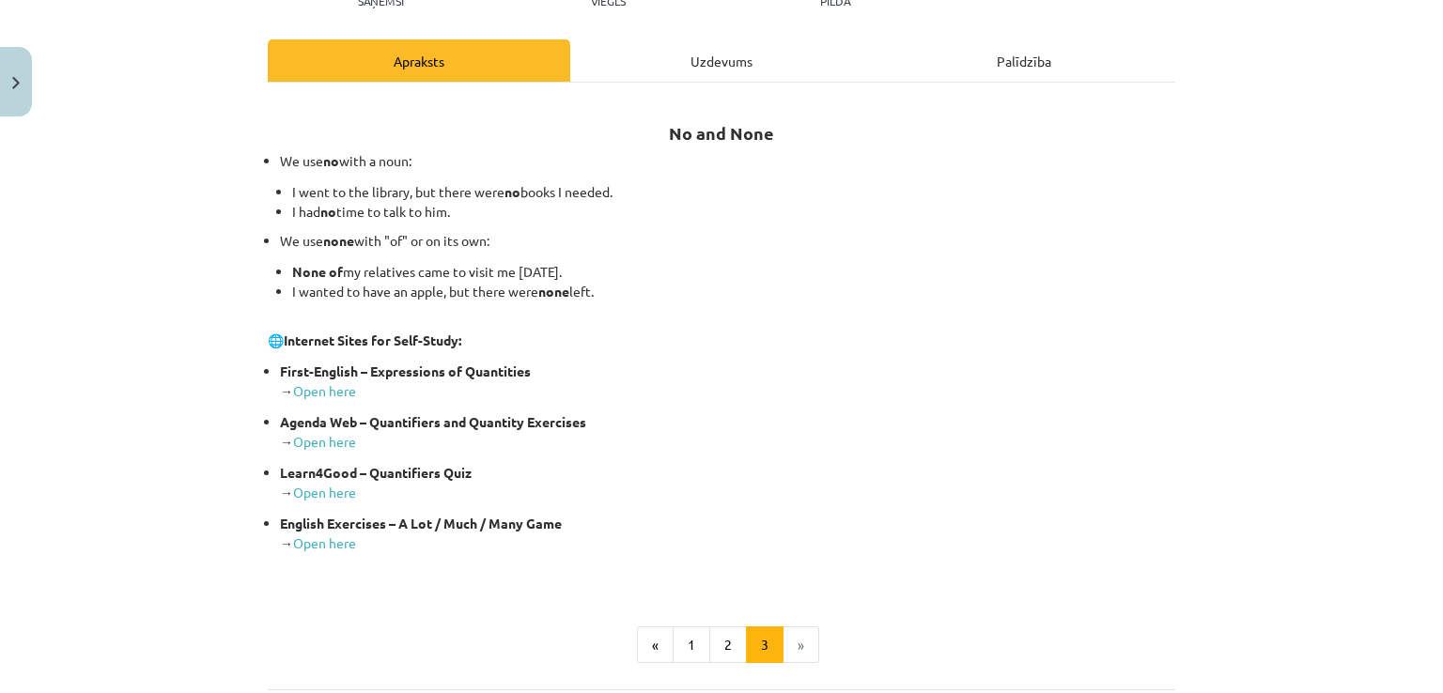
scroll to position [241, 0]
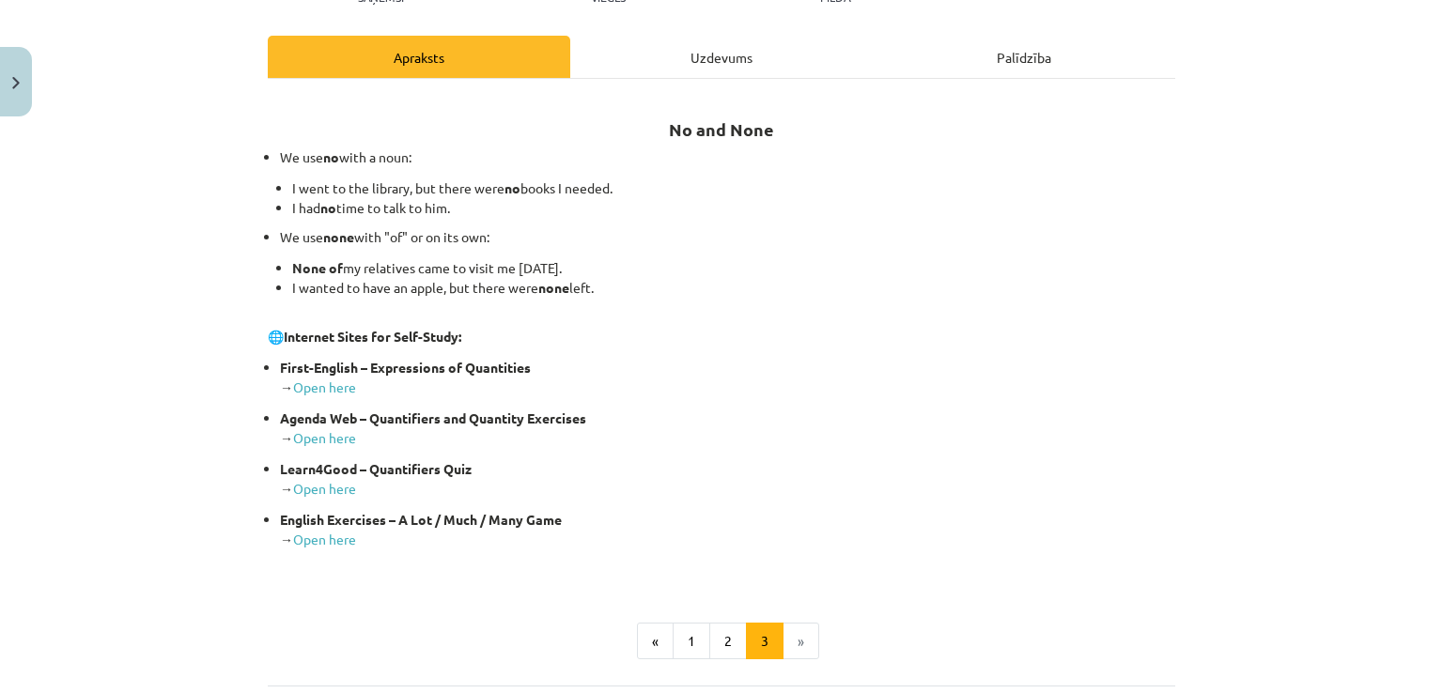
click at [751, 61] on div "Uzdevums" at bounding box center [721, 57] width 303 height 42
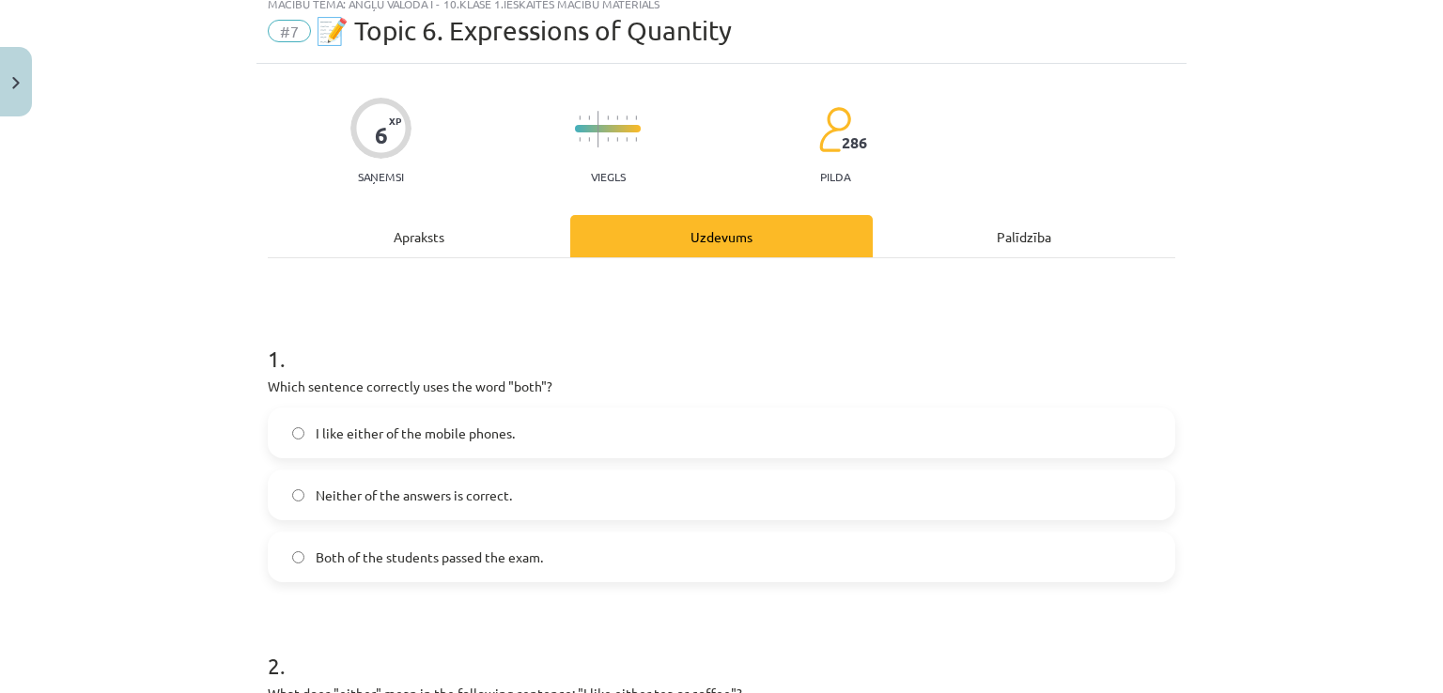
scroll to position [47, 0]
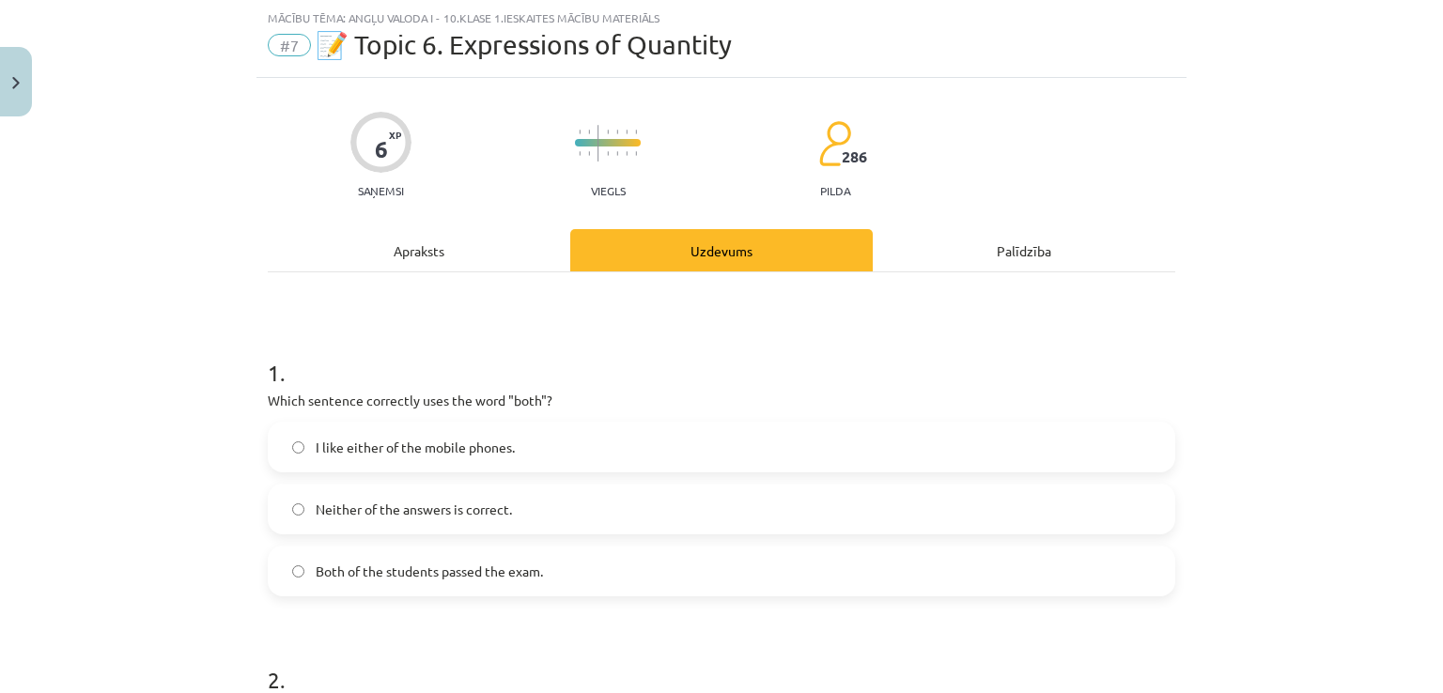
click at [740, 562] on label "Both of the students passed the exam." at bounding box center [722, 571] width 904 height 47
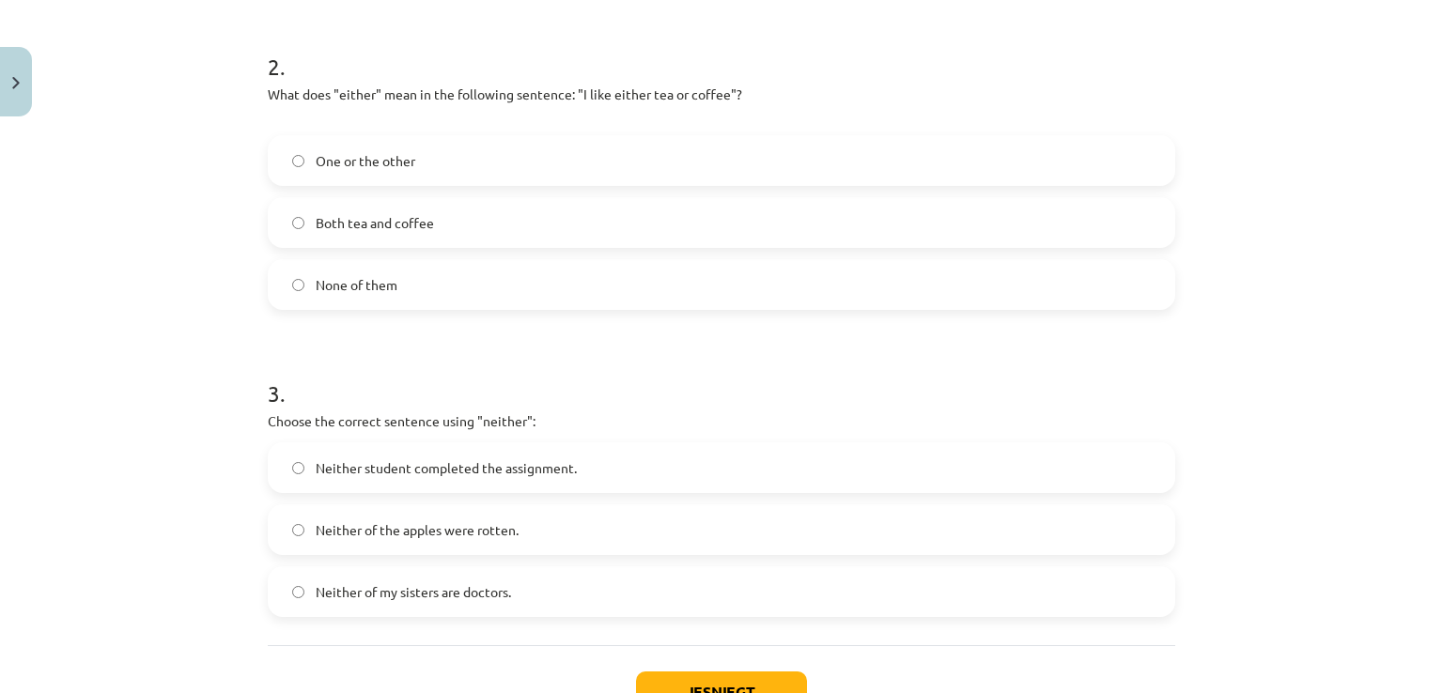
scroll to position [662, 0]
click at [628, 166] on label "One or the other" at bounding box center [722, 159] width 904 height 47
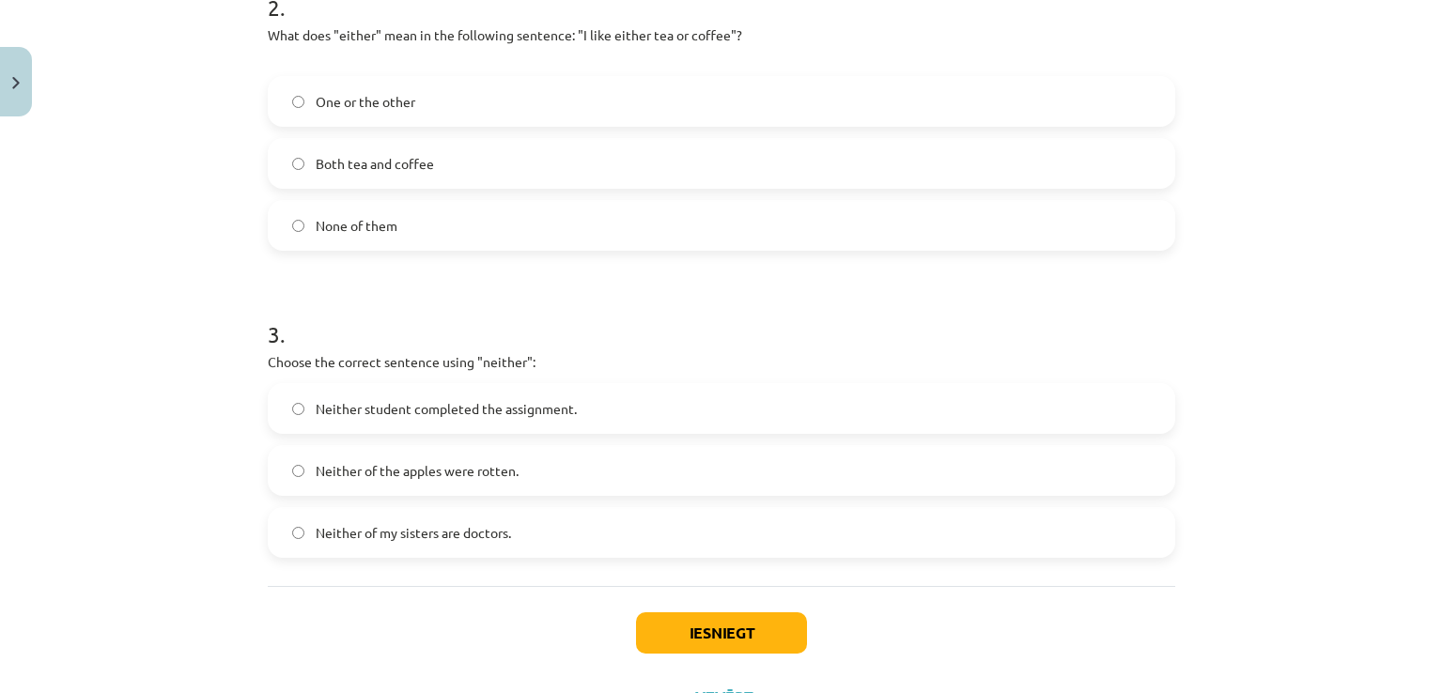
scroll to position [802, 0]
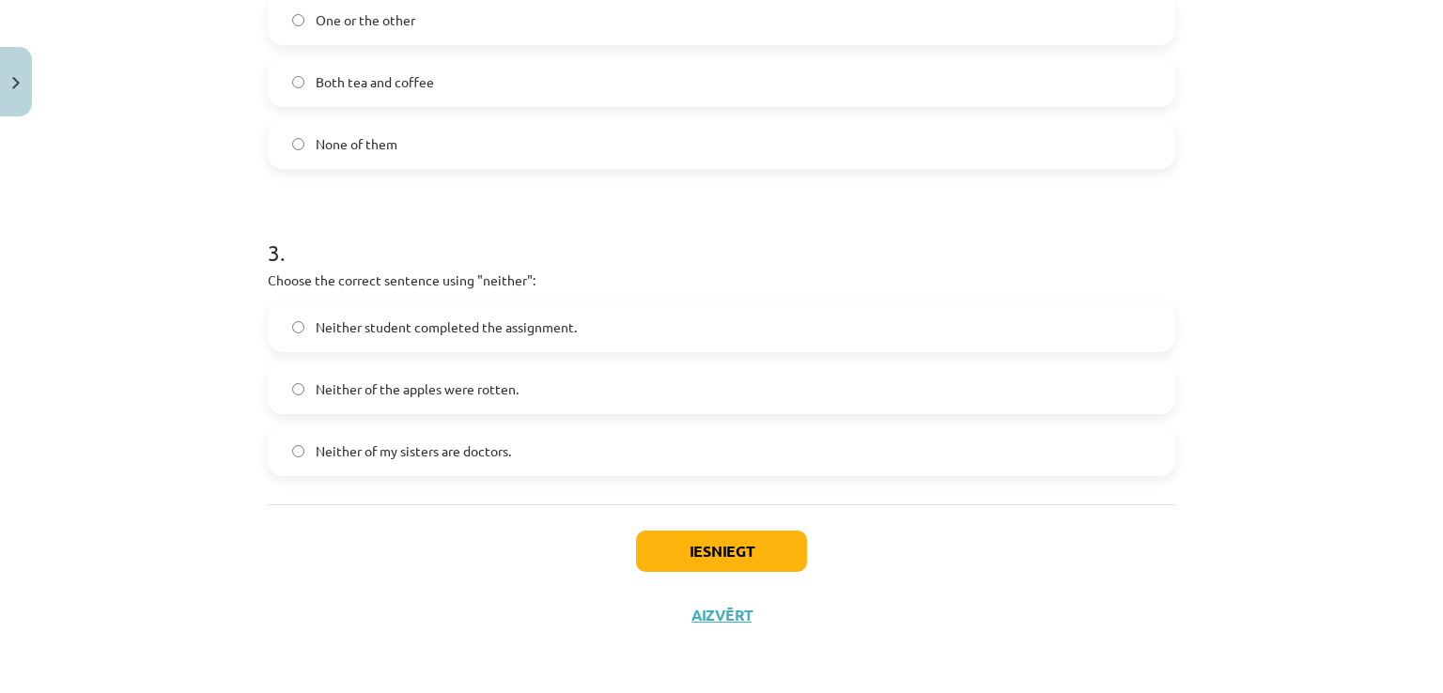
click at [797, 381] on label "Neither of the apples were rotten." at bounding box center [722, 389] width 904 height 47
click at [688, 306] on label "Neither student completed the assignment." at bounding box center [722, 327] width 904 height 47
click at [712, 536] on button "Iesniegt" at bounding box center [721, 551] width 171 height 41
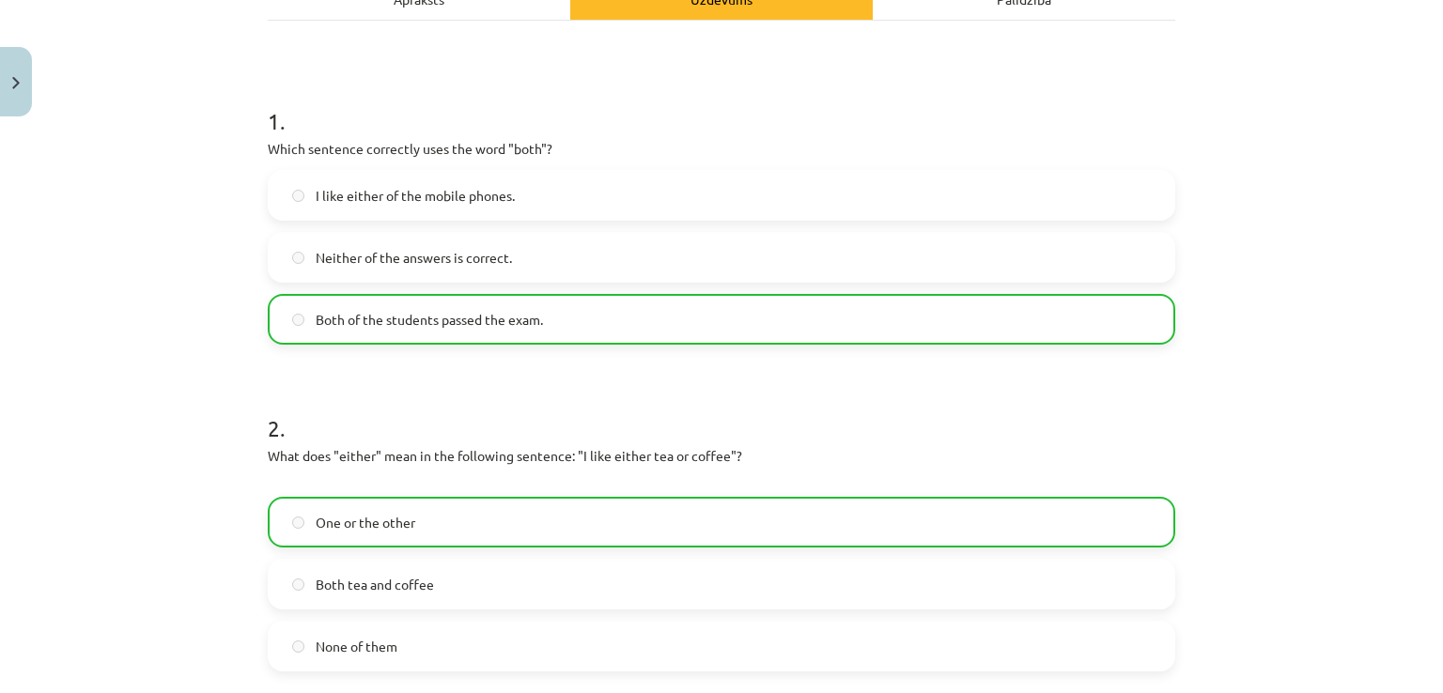
scroll to position [861, 0]
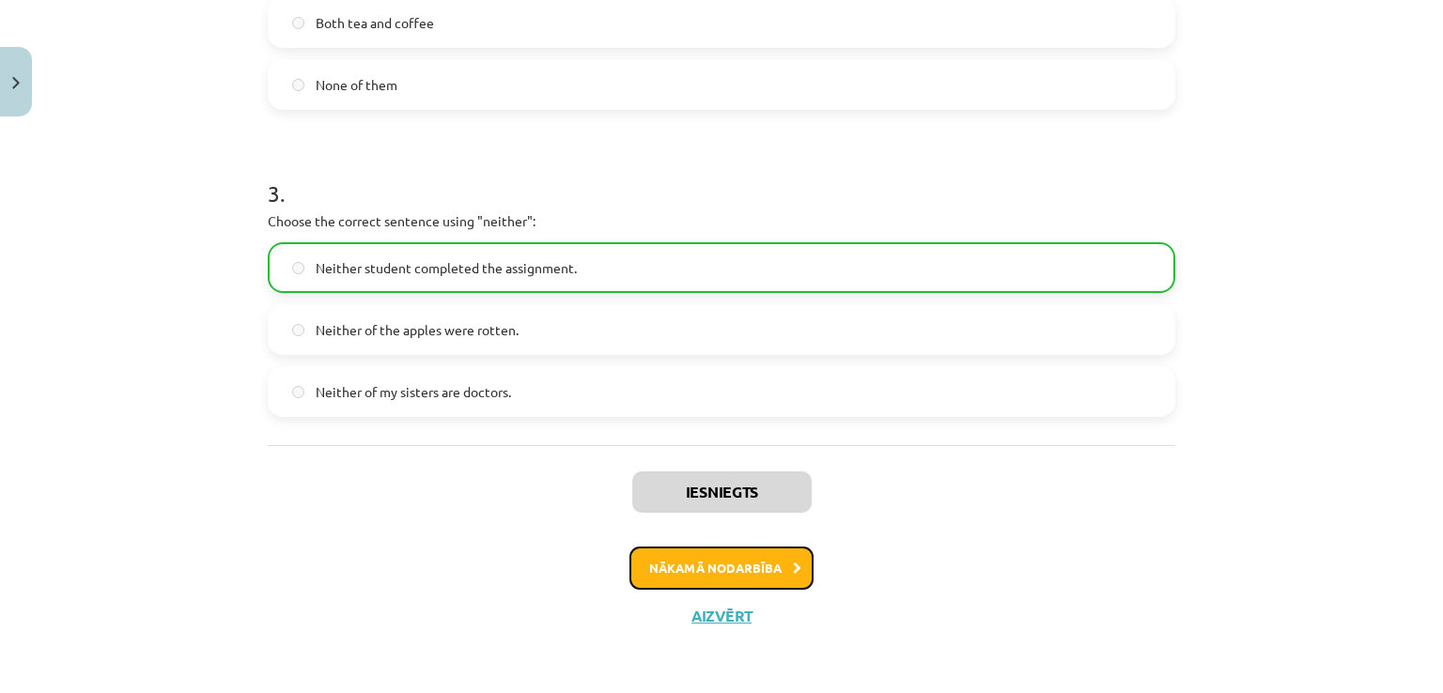
click at [719, 577] on button "Nākamā nodarbība" at bounding box center [722, 568] width 184 height 43
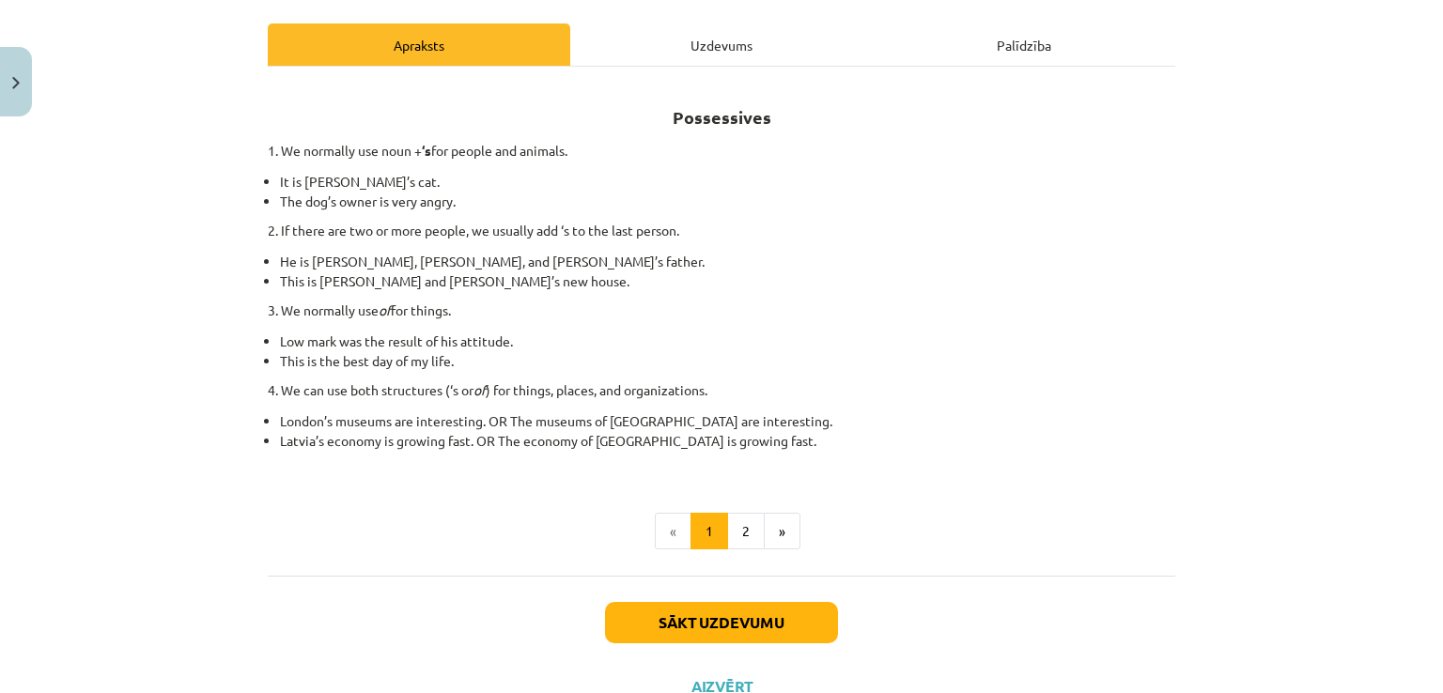
scroll to position [238, 0]
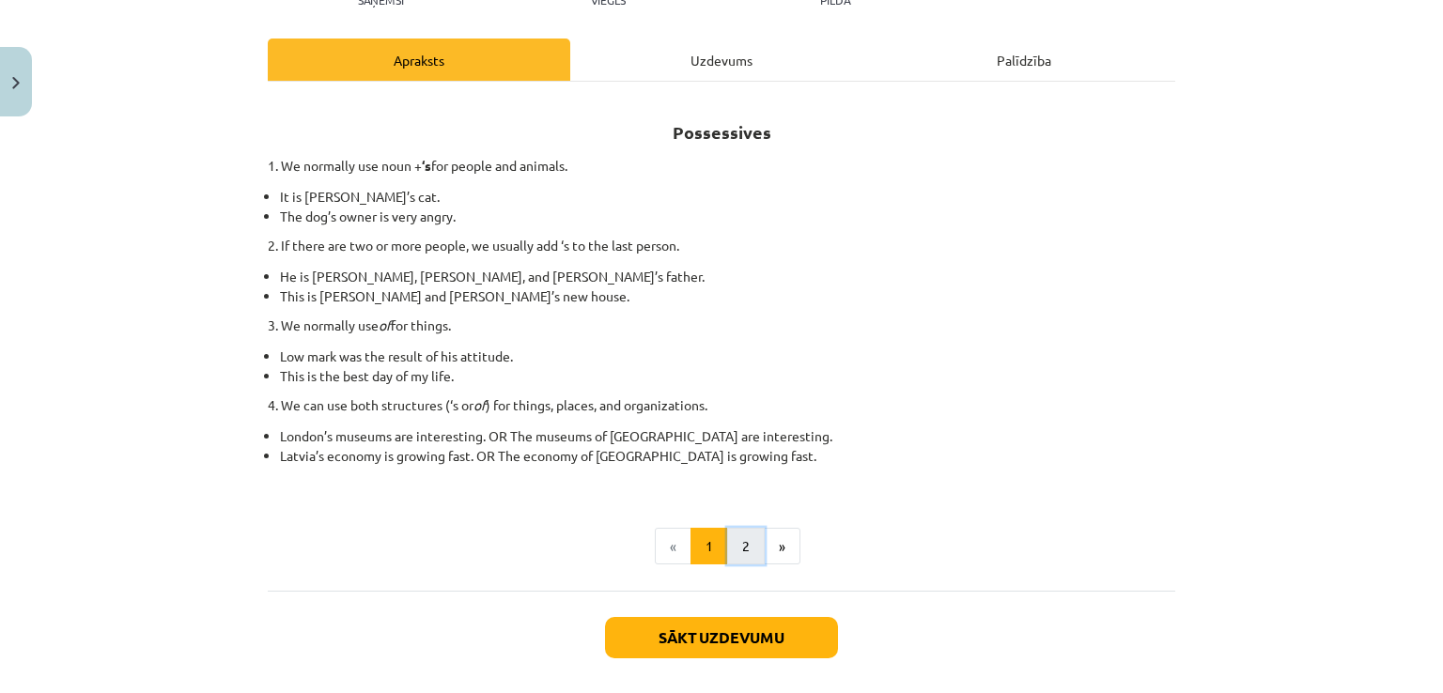
click at [745, 545] on button "2" at bounding box center [746, 547] width 38 height 38
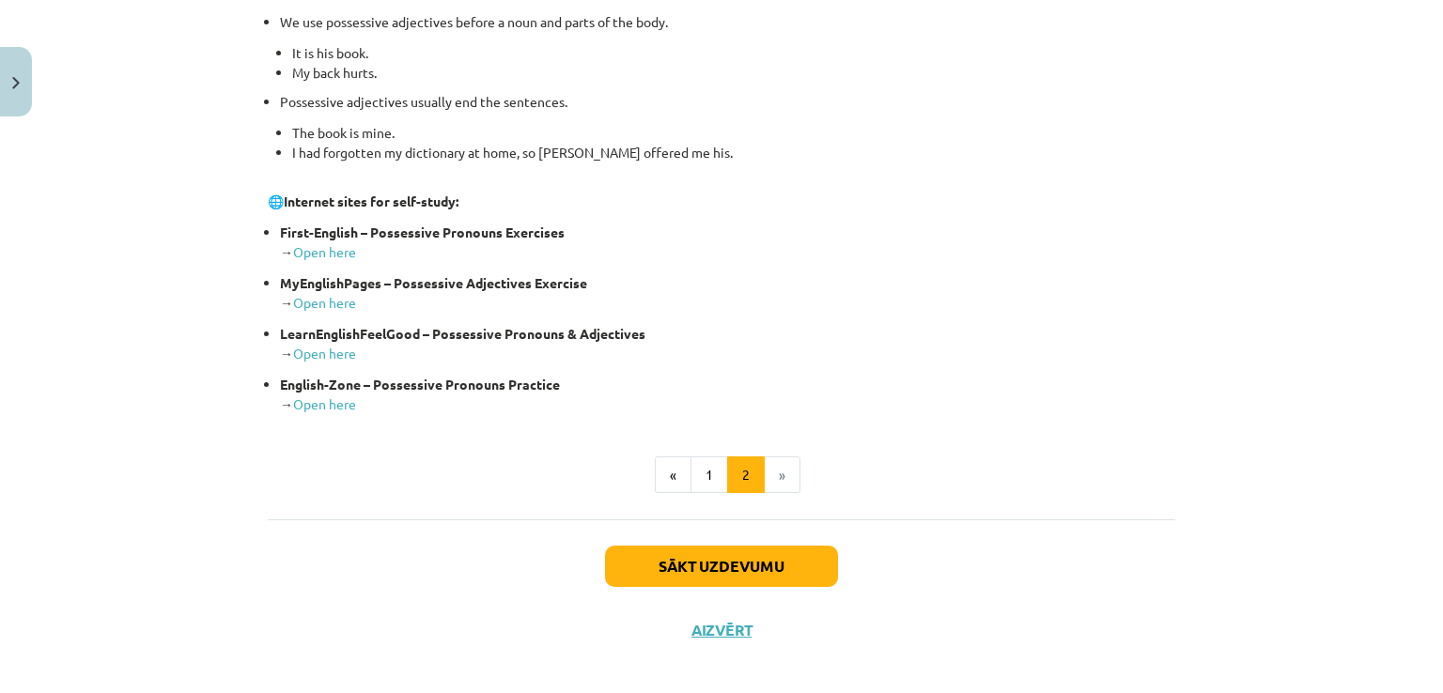
scroll to position [735, 0]
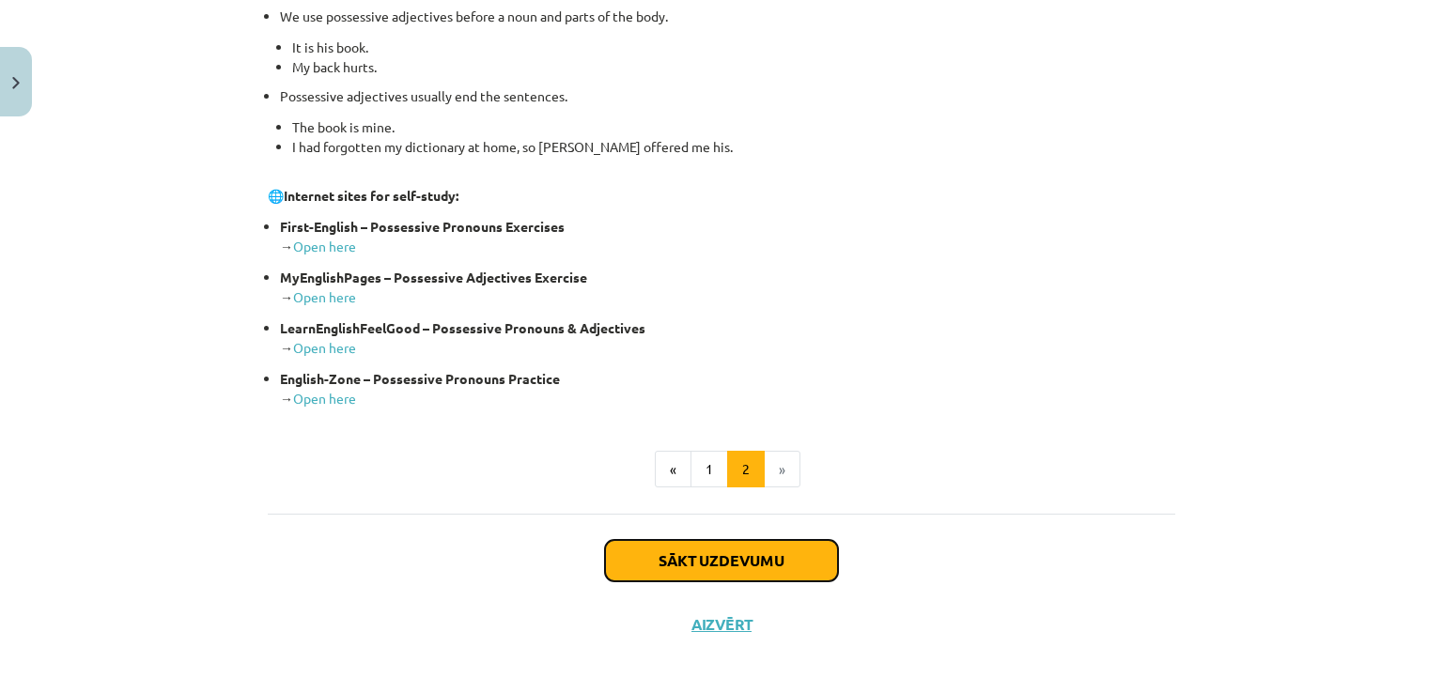
click at [709, 570] on button "Sākt uzdevumu" at bounding box center [721, 560] width 233 height 41
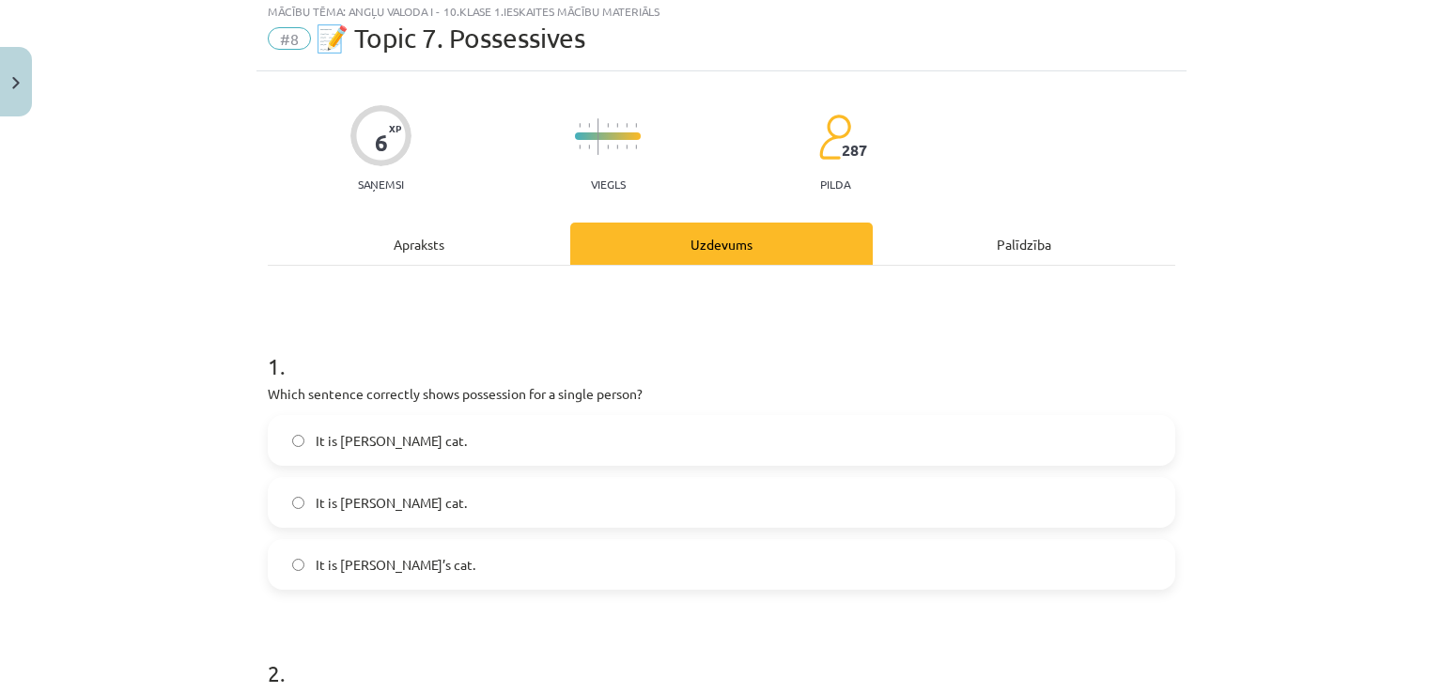
scroll to position [47, 0]
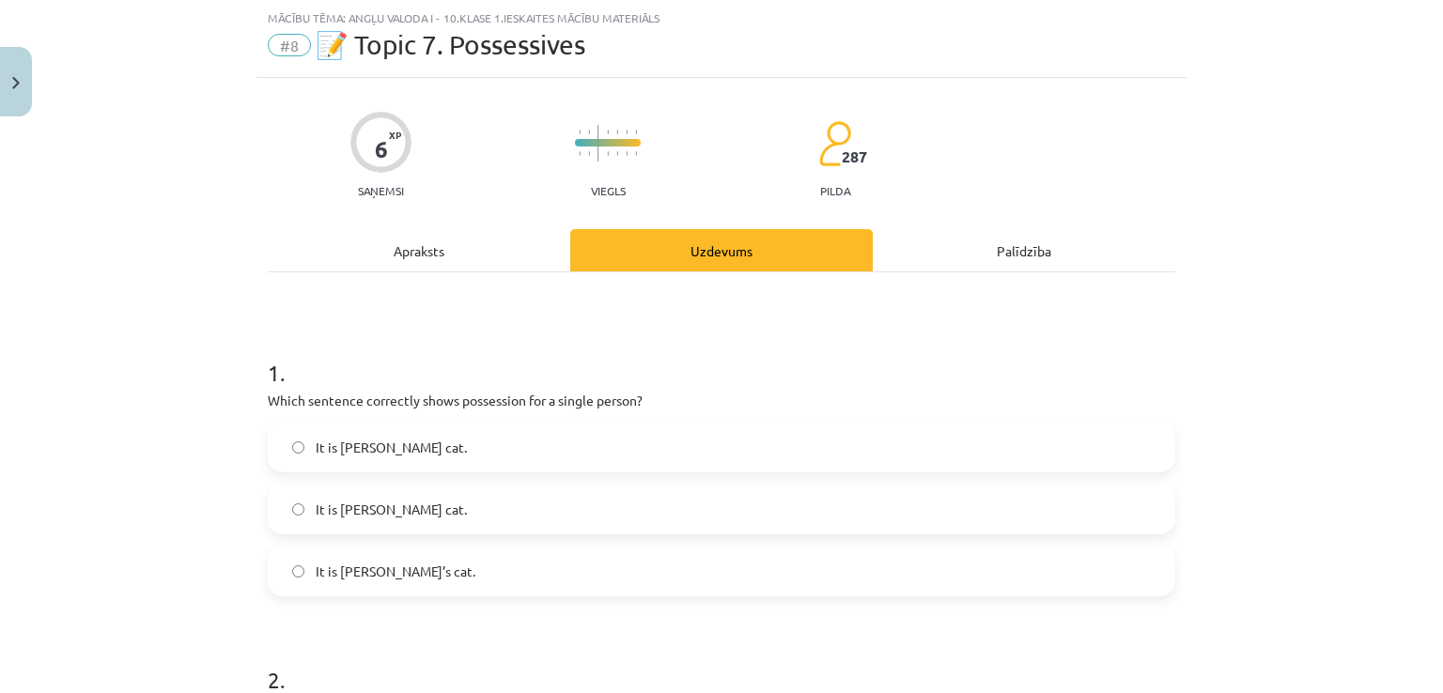
click at [549, 450] on label "It is [PERSON_NAME] cat." at bounding box center [722, 447] width 904 height 47
click at [419, 584] on label "It is [PERSON_NAME]’s cat." at bounding box center [722, 571] width 904 height 47
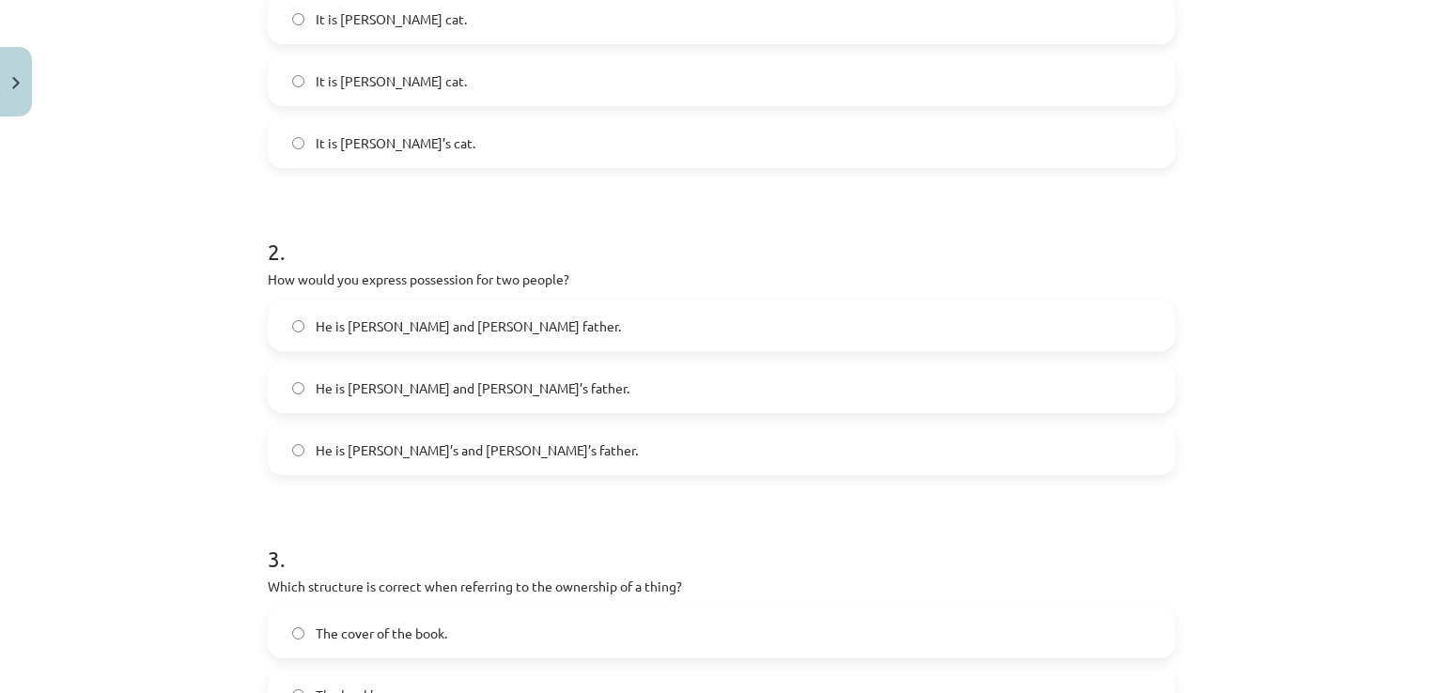
scroll to position [477, 0]
click at [595, 374] on label "He is [PERSON_NAME] and [PERSON_NAME]’s father." at bounding box center [722, 386] width 904 height 47
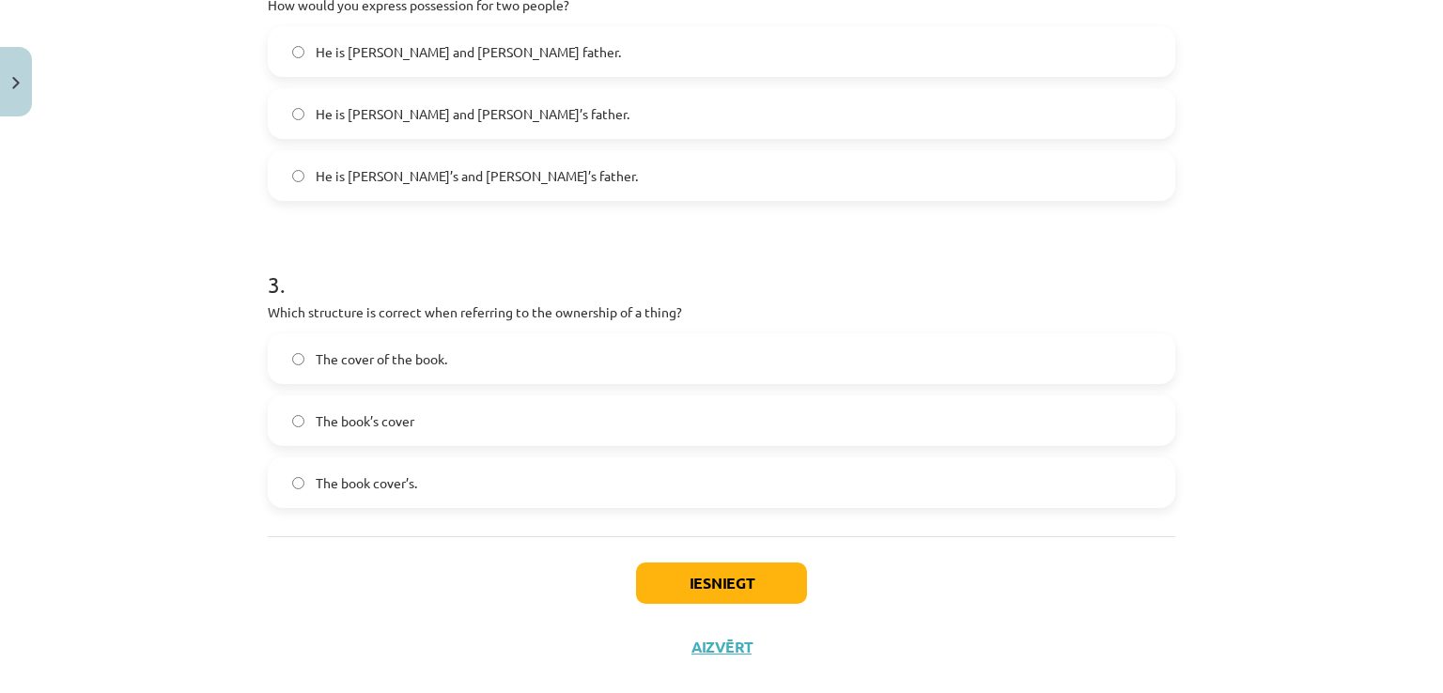
scroll to position [782, 0]
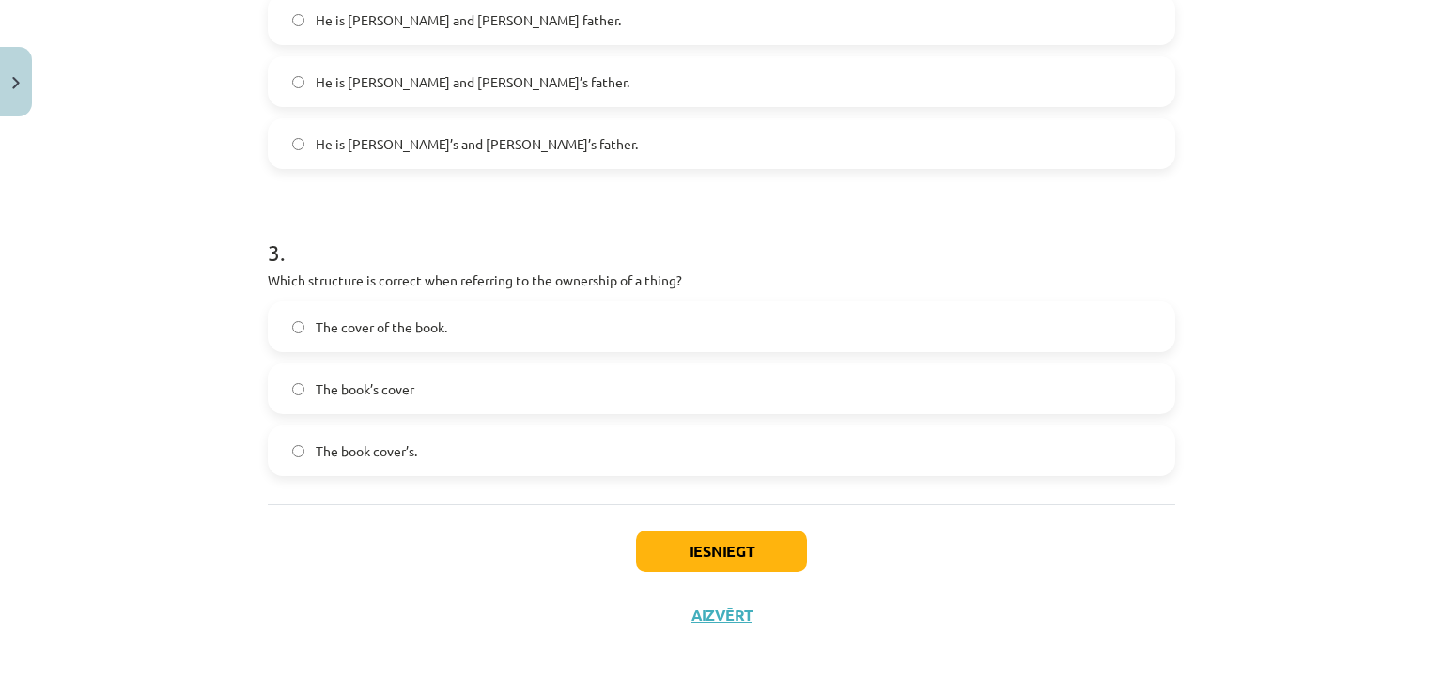
click at [459, 331] on label "The cover of the book." at bounding box center [722, 327] width 904 height 47
click at [724, 550] on button "Iesniegt" at bounding box center [721, 551] width 171 height 41
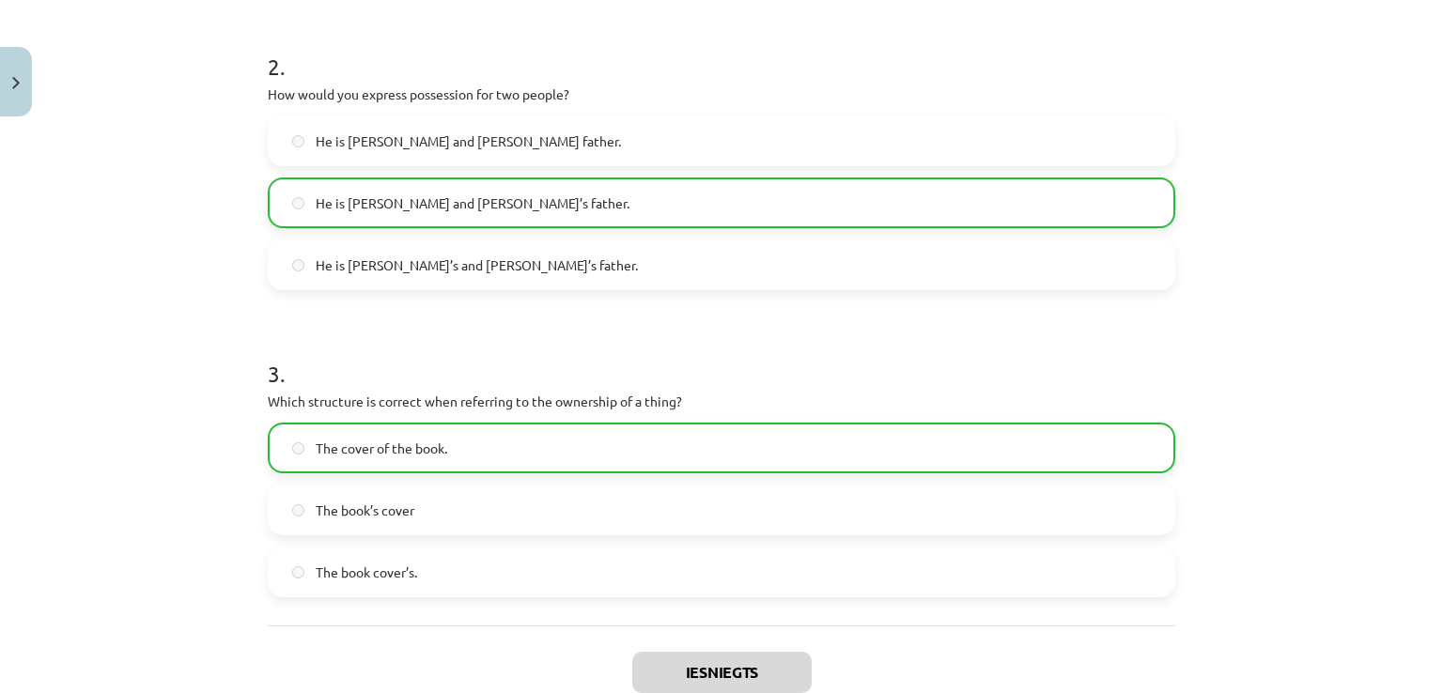
scroll to position [842, 0]
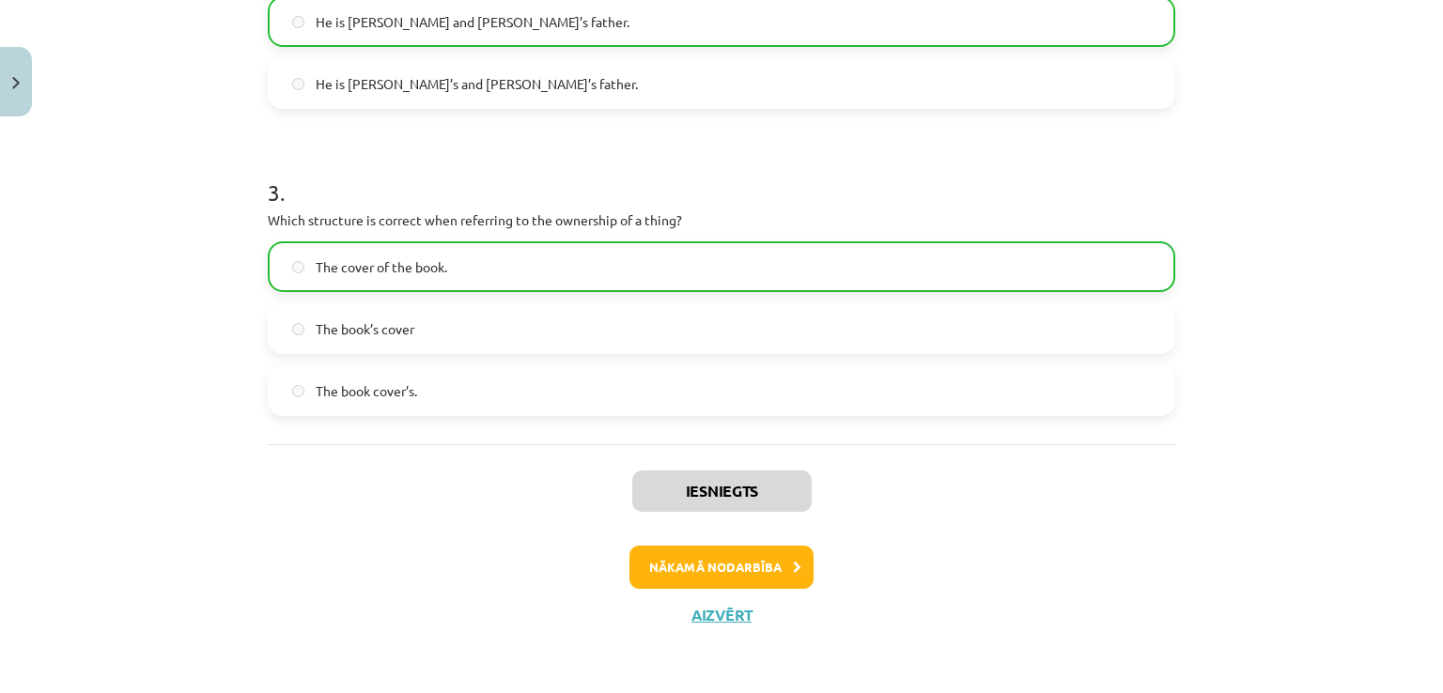
click at [673, 587] on div "Iesniegts Nākamā nodarbība Aizvērt" at bounding box center [722, 540] width 908 height 192
click at [660, 578] on button "Nākamā nodarbība" at bounding box center [722, 567] width 184 height 43
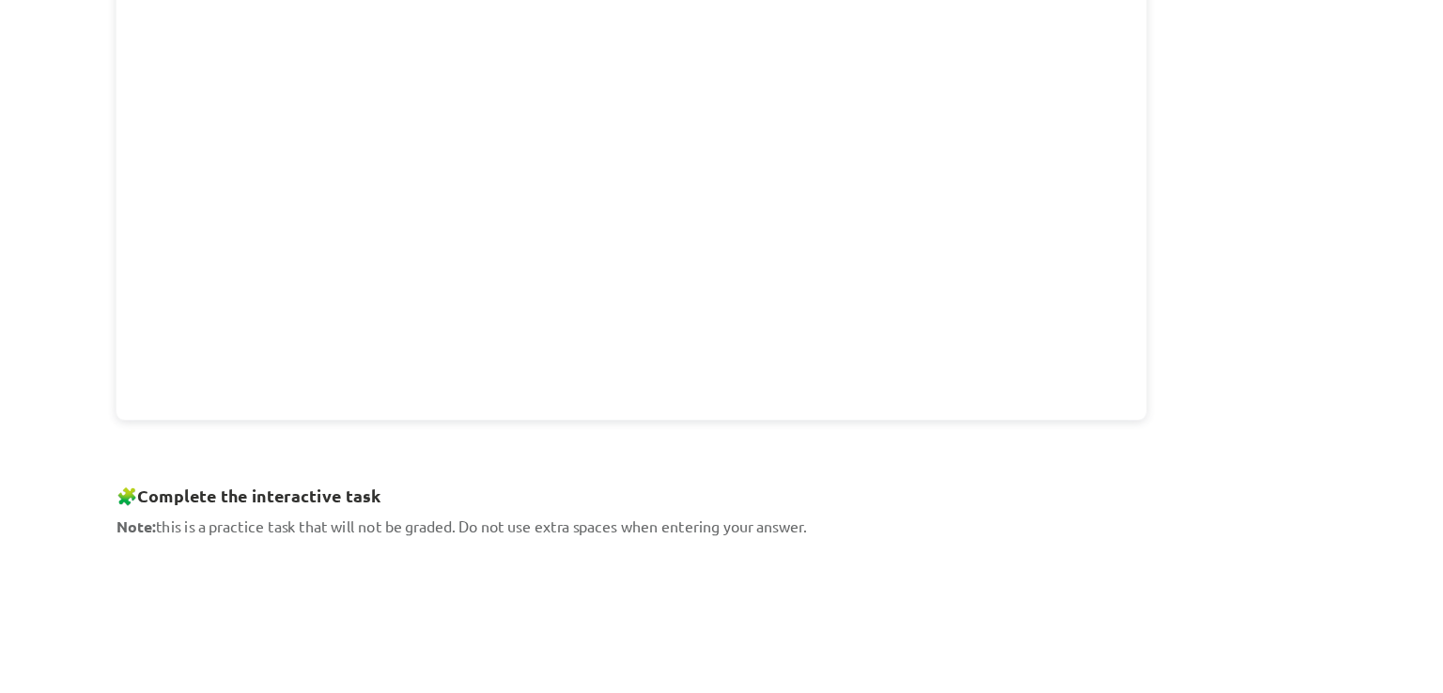
scroll to position [533, 0]
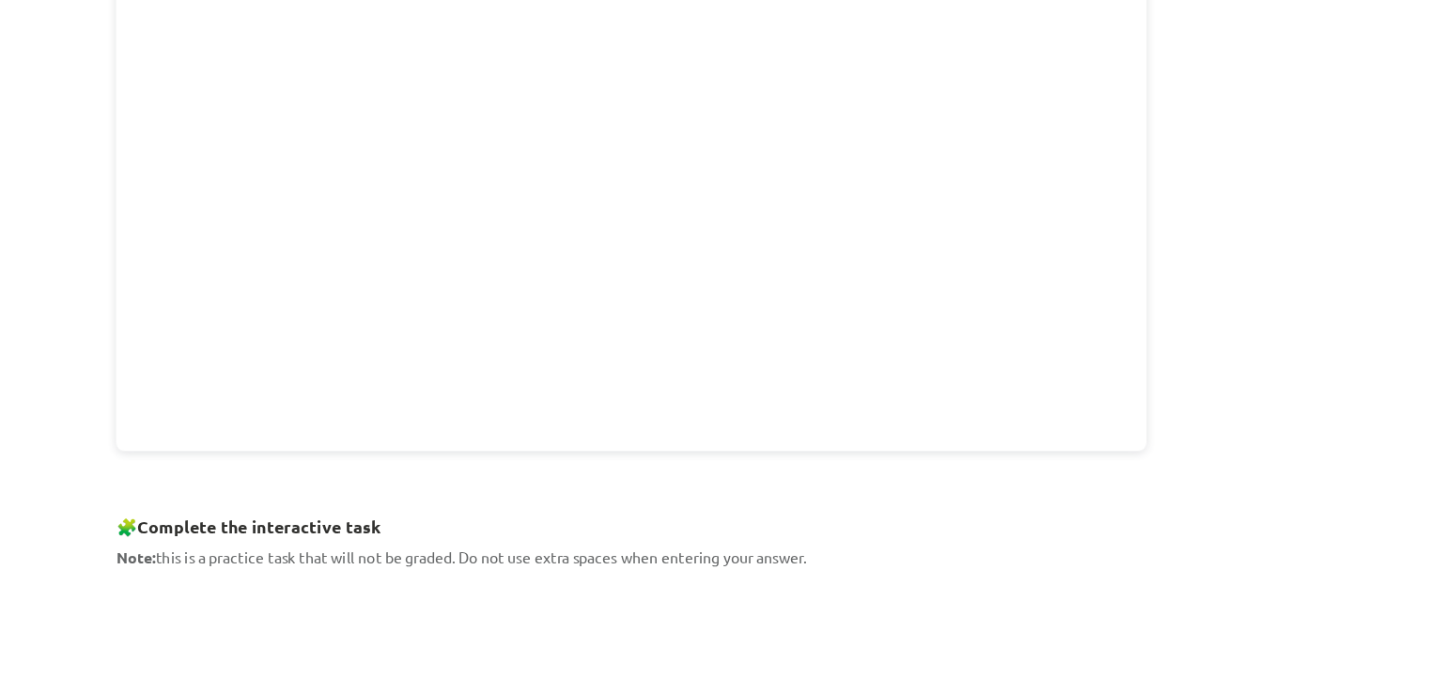
drag, startPoint x: 1436, startPoint y: 294, endPoint x: 1397, endPoint y: 189, distance: 112.1
click at [1397, 189] on div "Mācību tēma: Angļu valoda i - 10.[PERSON_NAME] 1.ieskaites mācību materiāls #9 …" at bounding box center [721, 346] width 1443 height 693
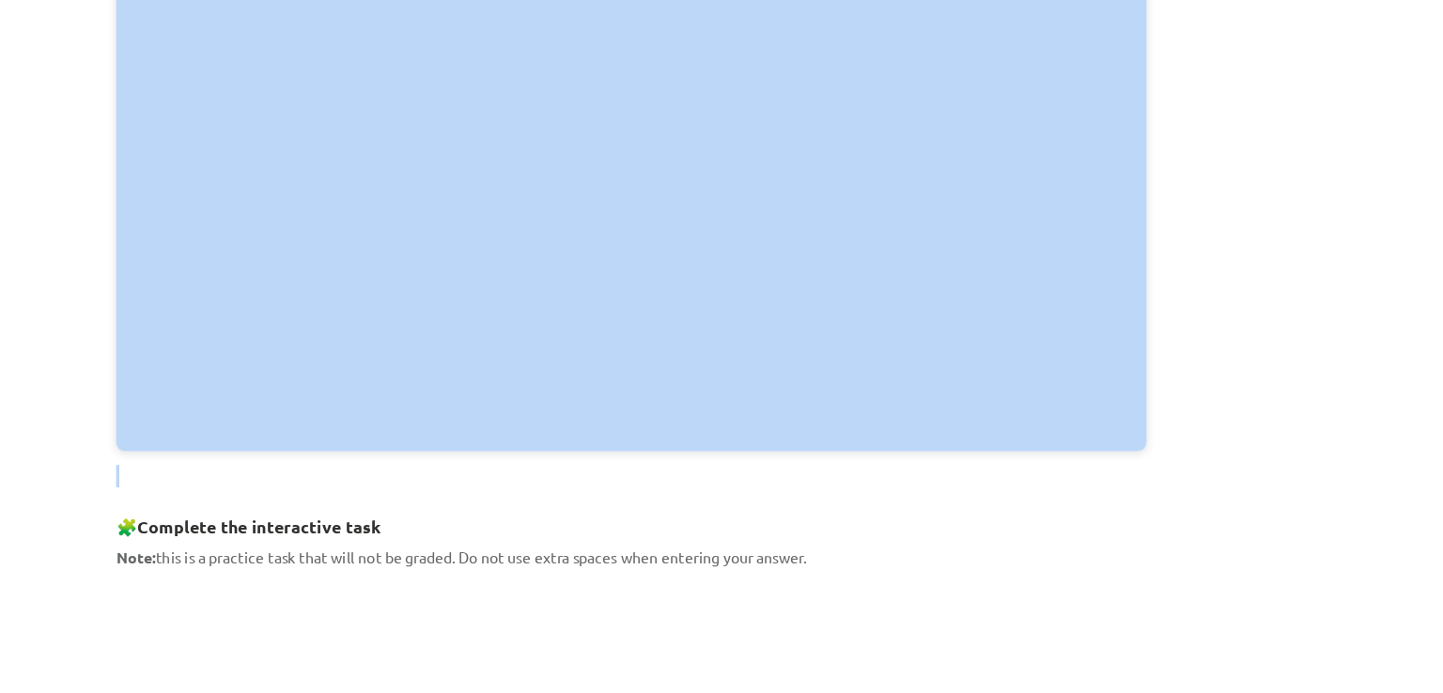
drag, startPoint x: 1397, startPoint y: 189, endPoint x: 1264, endPoint y: 436, distance: 280.9
click at [1264, 436] on div "Mācību tēma: Angļu valoda i - 10.[PERSON_NAME] 1.ieskaites mācību materiāls #9 …" at bounding box center [721, 346] width 1443 height 693
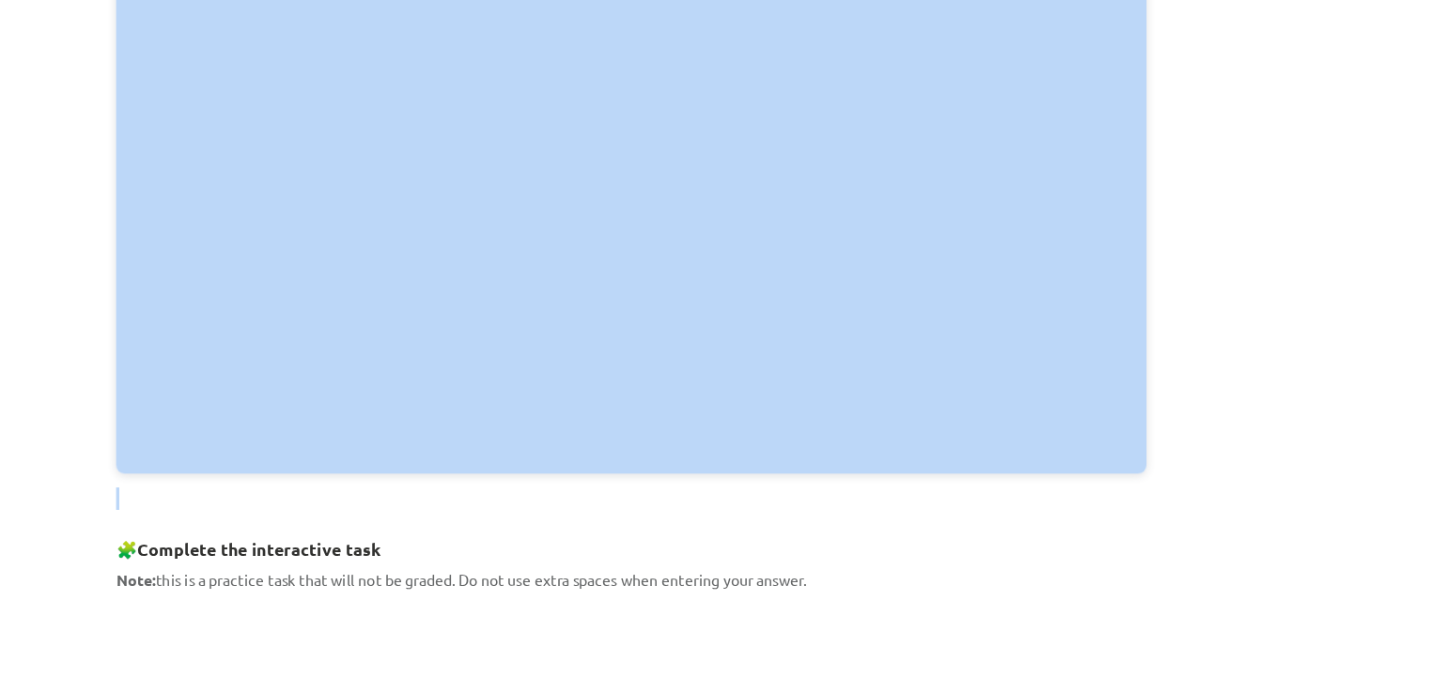
scroll to position [476, 0]
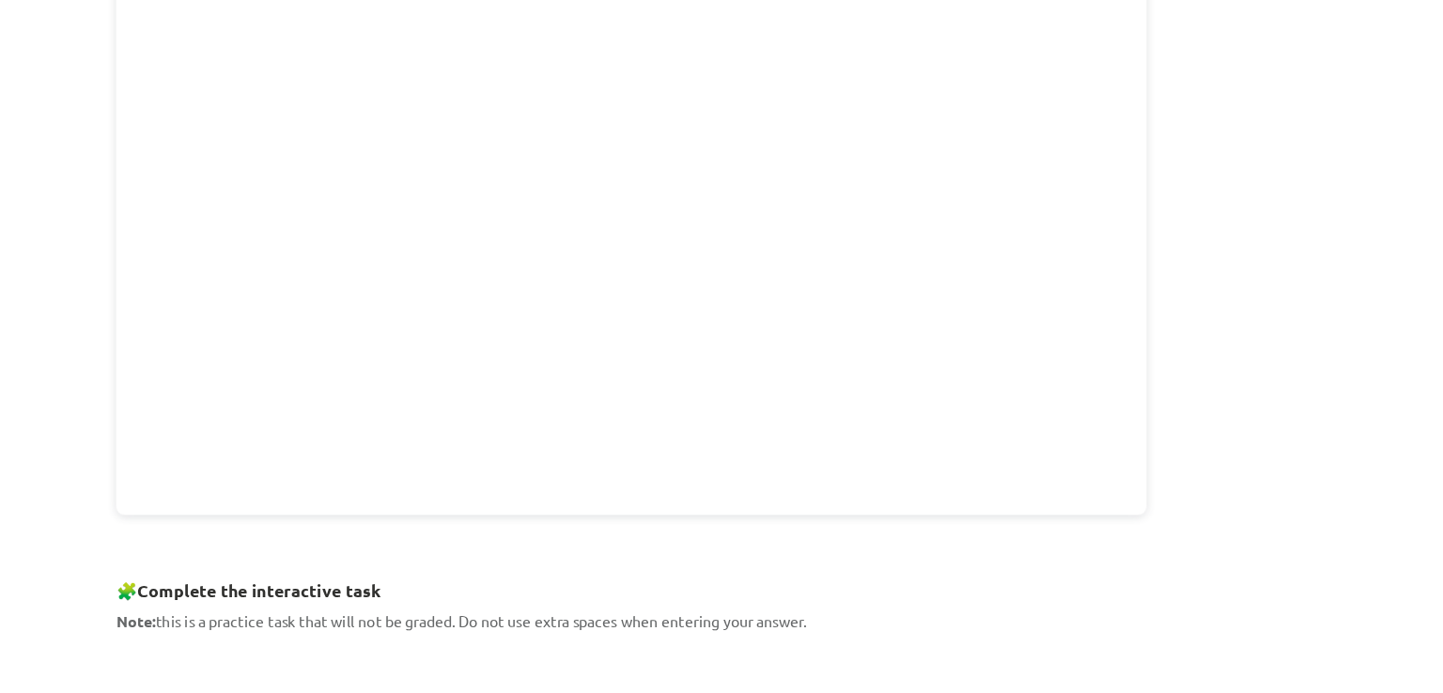
click at [1253, 620] on div "Mācību tēma: Angļu valoda i - 10.[PERSON_NAME] 1.ieskaites mācību materiāls #9 …" at bounding box center [721, 346] width 1443 height 693
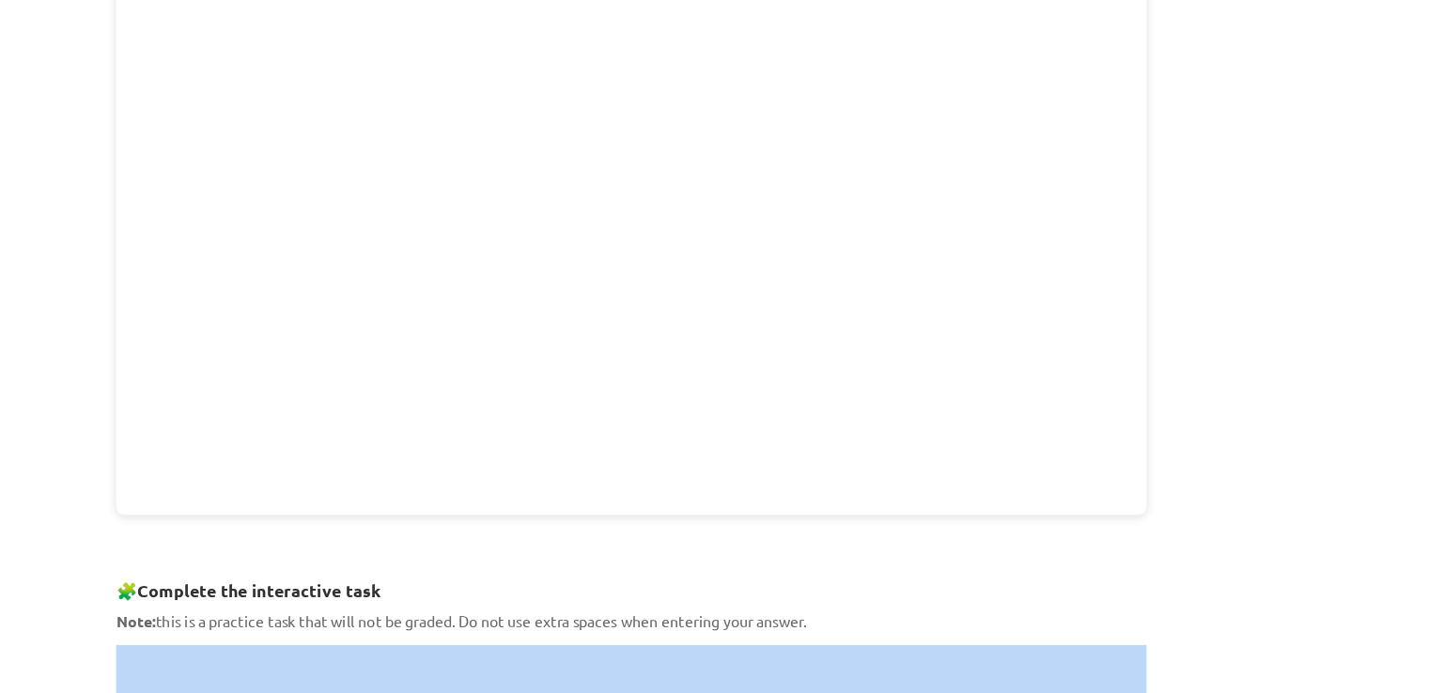
click at [1253, 620] on div "Mācību tēma: Angļu valoda i - 10.[PERSON_NAME] 1.ieskaites mācību materiāls #9 …" at bounding box center [721, 346] width 1443 height 693
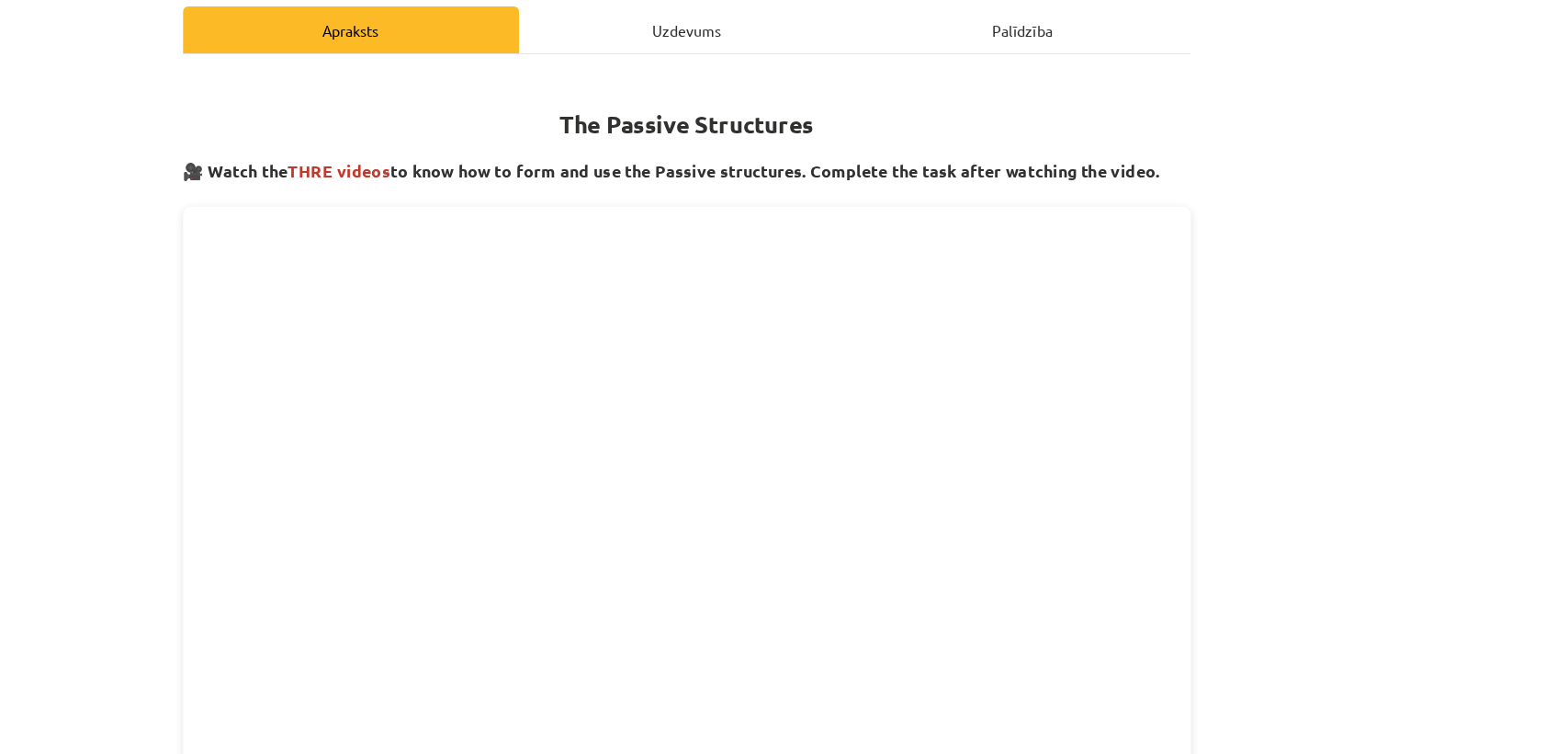
scroll to position [224, 0]
drag, startPoint x: 1401, startPoint y: 38, endPoint x: 1161, endPoint y: 114, distance: 251.7
click at [1161, 114] on h1 "The Passive Structures" at bounding box center [785, 133] width 888 height 58
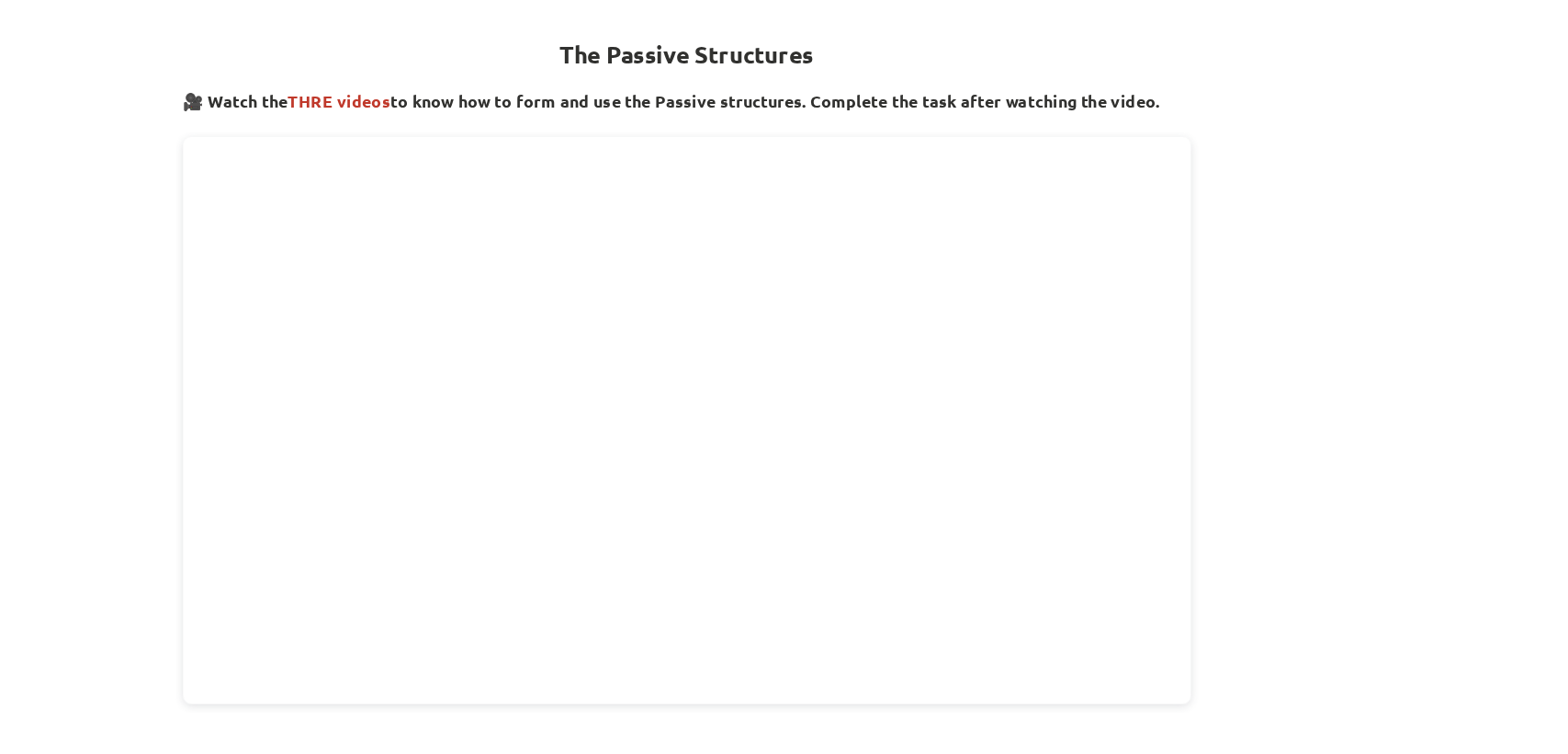
scroll to position [0, 0]
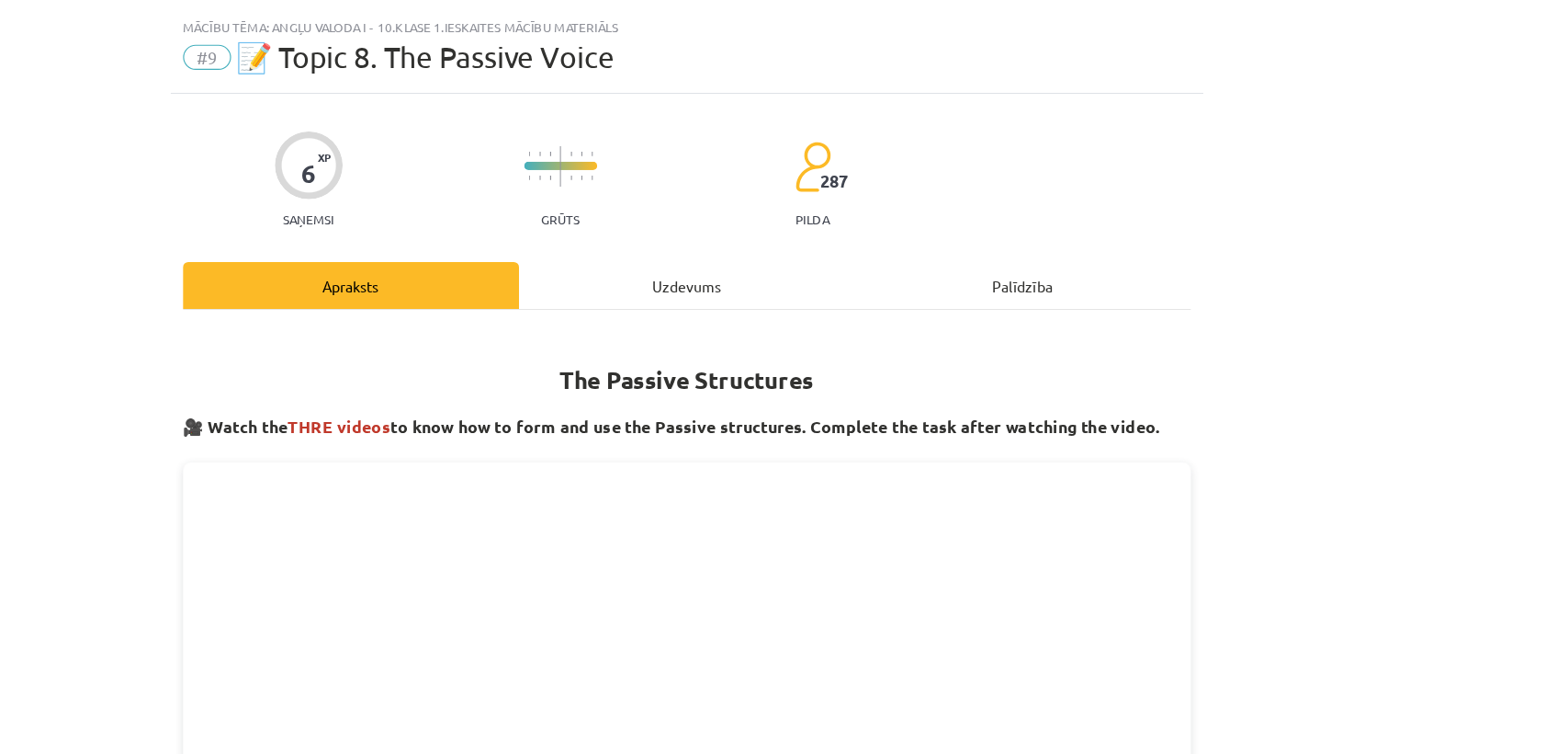
click at [1246, 53] on div "Mācību tēma: Angļu valoda i - 10.[PERSON_NAME] 1.ieskaites mācību materiāls #9 …" at bounding box center [784, 377] width 1568 height 754
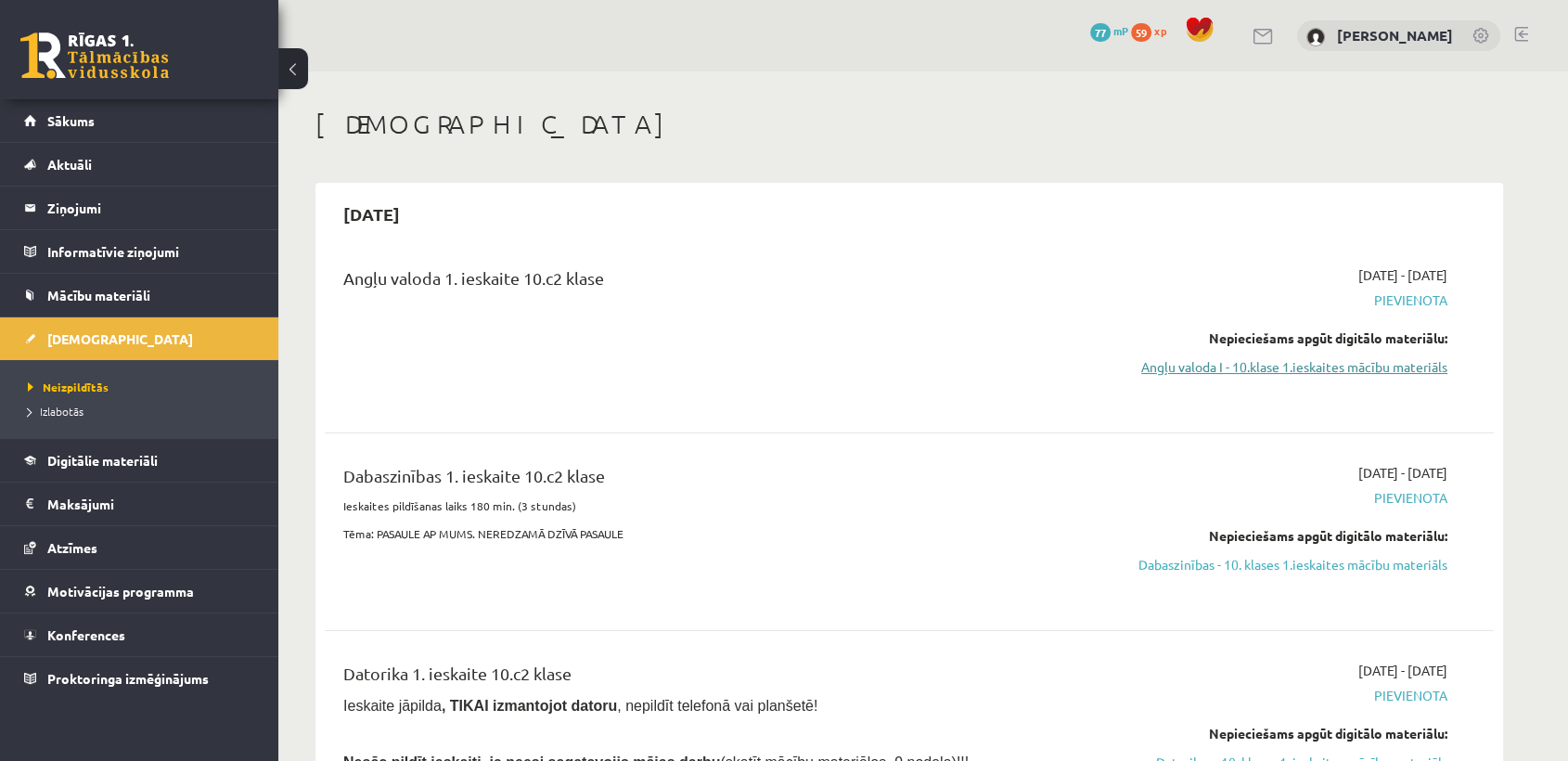
click at [1195, 375] on link "Angļu valoda I - 10.klase 1.ieskaites mācību materiāls" at bounding box center [1273, 367] width 350 height 20
